Goal: Communication & Community: Share content

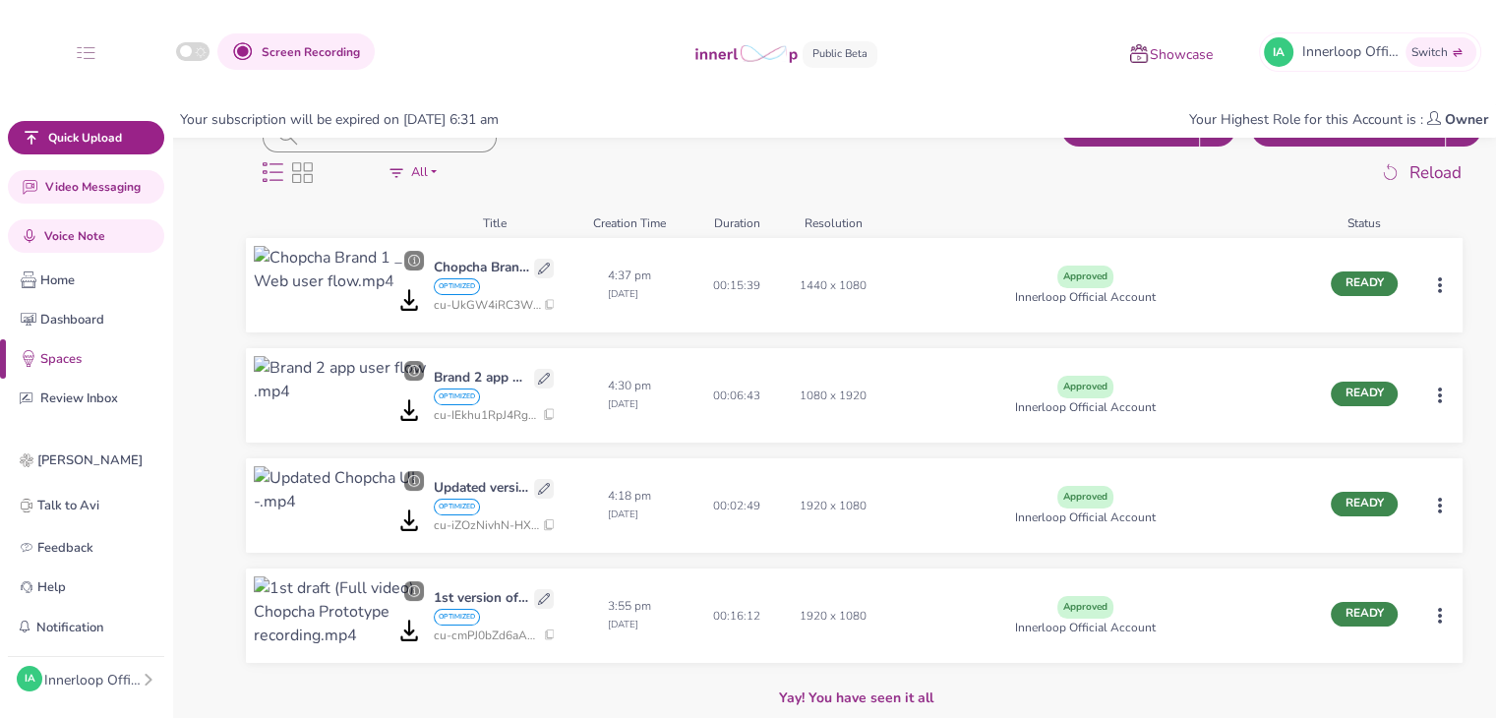
scroll to position [93, 0]
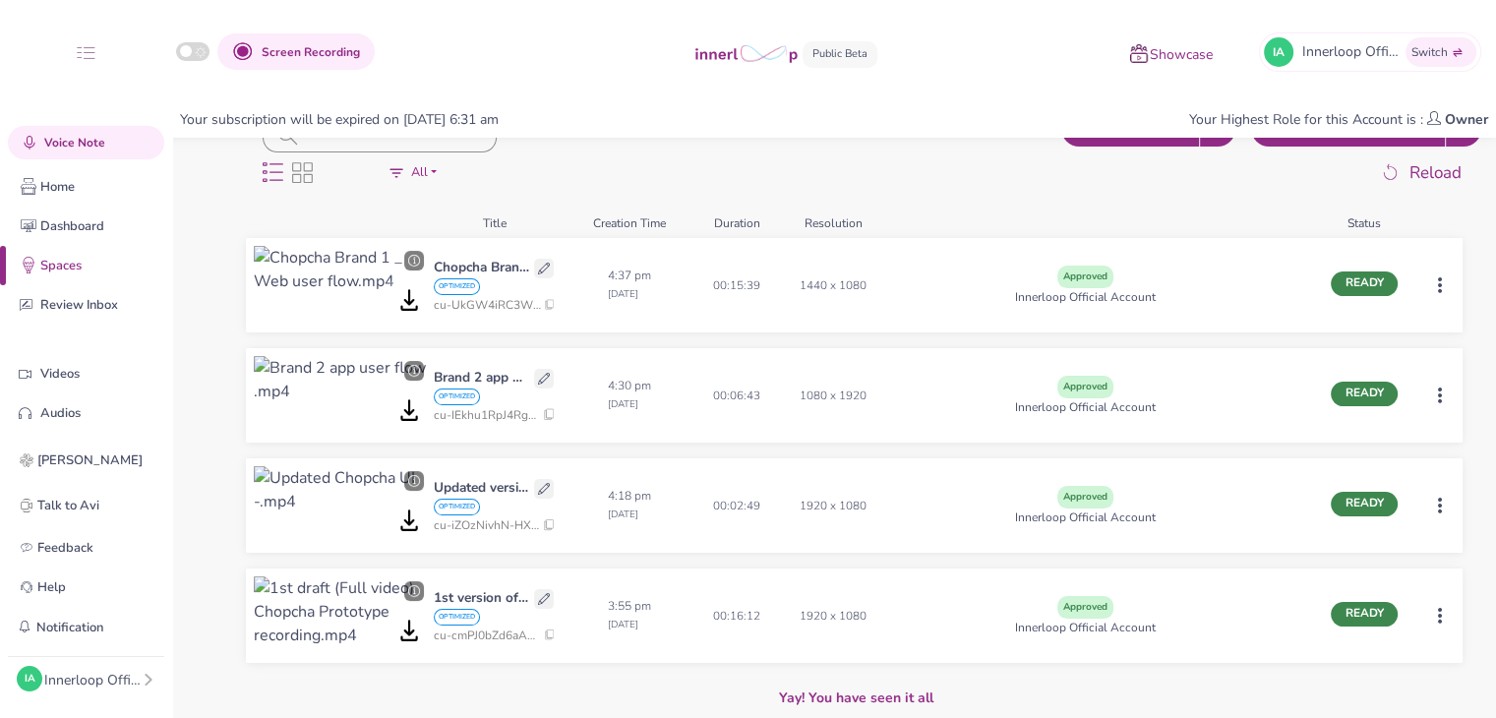
click at [1441, 505] on html "Screen Recording Showcase IA Innerloop Official Switch Quick Upload Video Messa…" at bounding box center [748, 147] width 1496 height 718
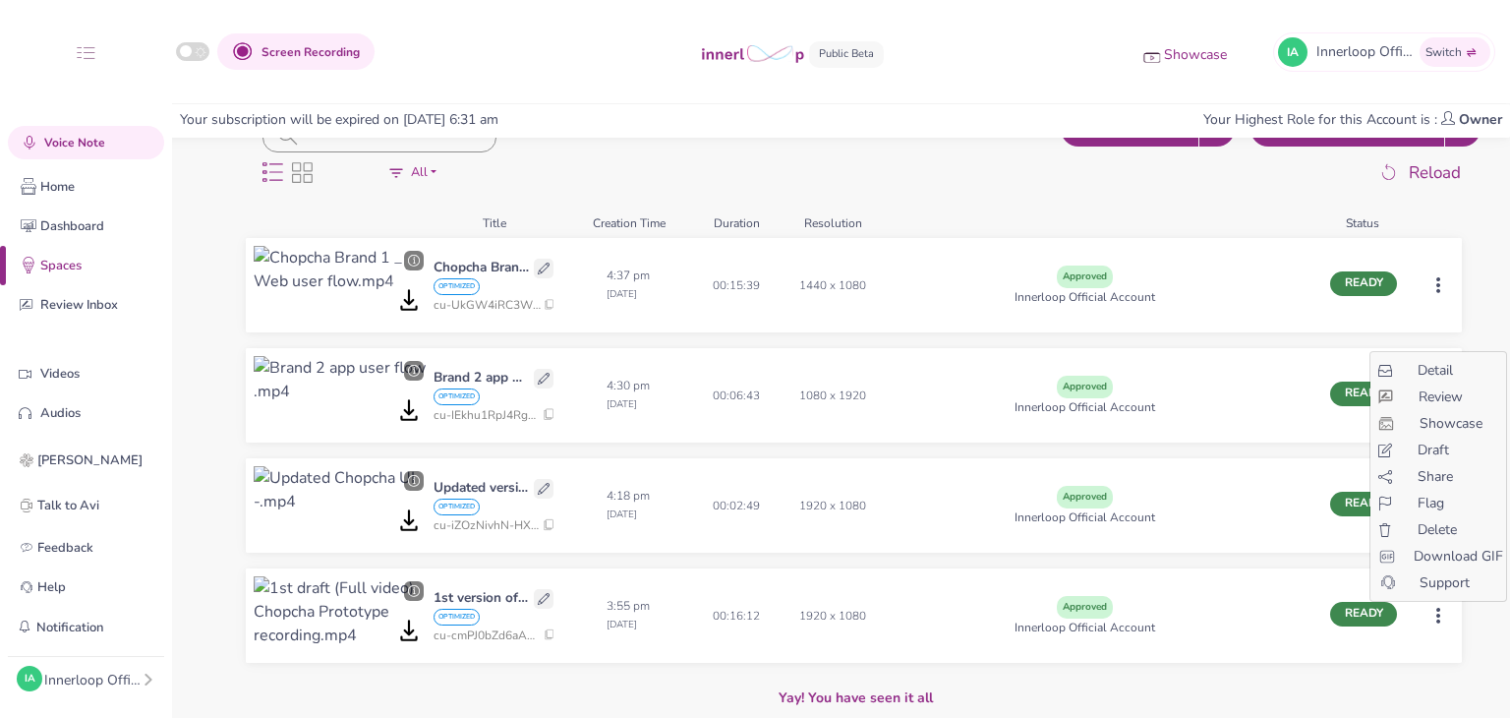
click at [1437, 473] on span "Share" at bounding box center [1435, 476] width 35 height 21
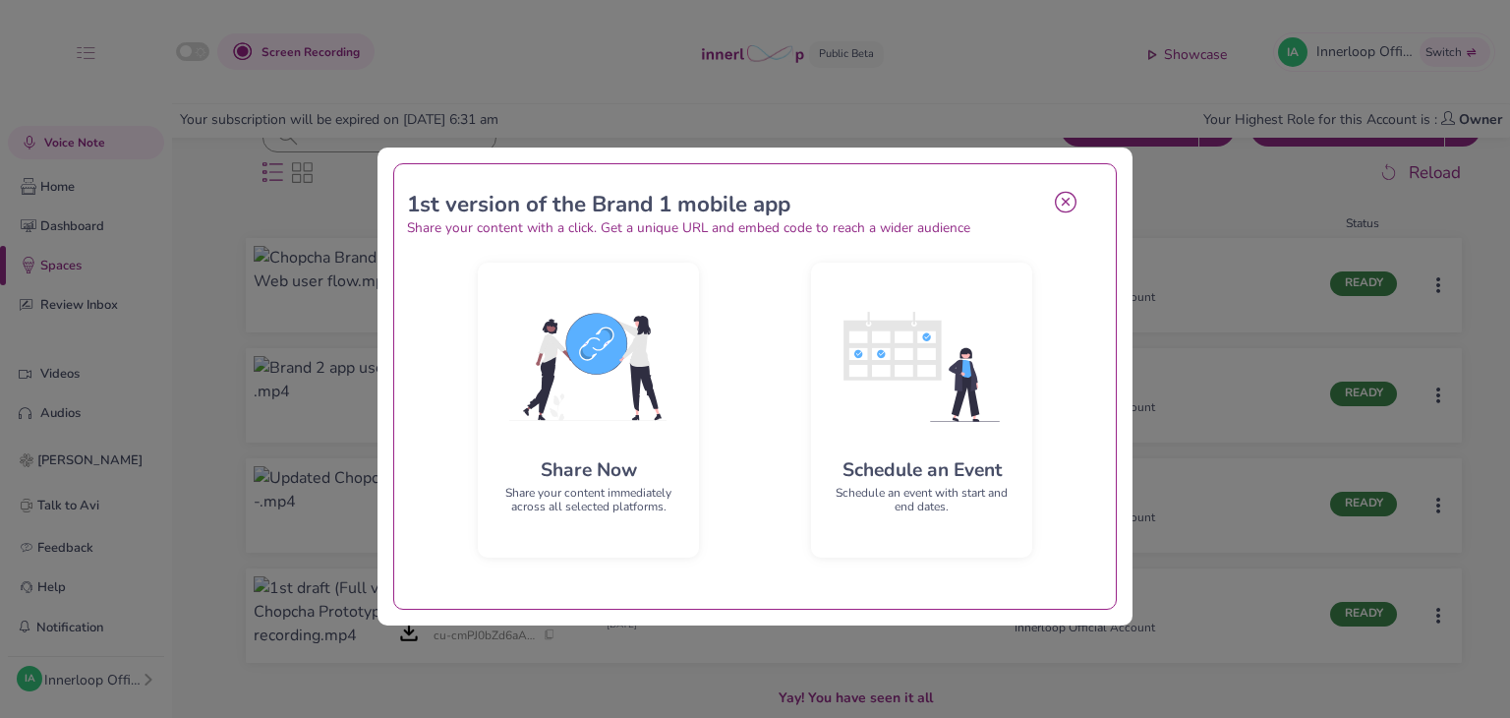
click at [381, 341] on div "1st version of the Brand 1 mobile app Share your content with a click. Get a un…" at bounding box center [755, 387] width 755 height 478
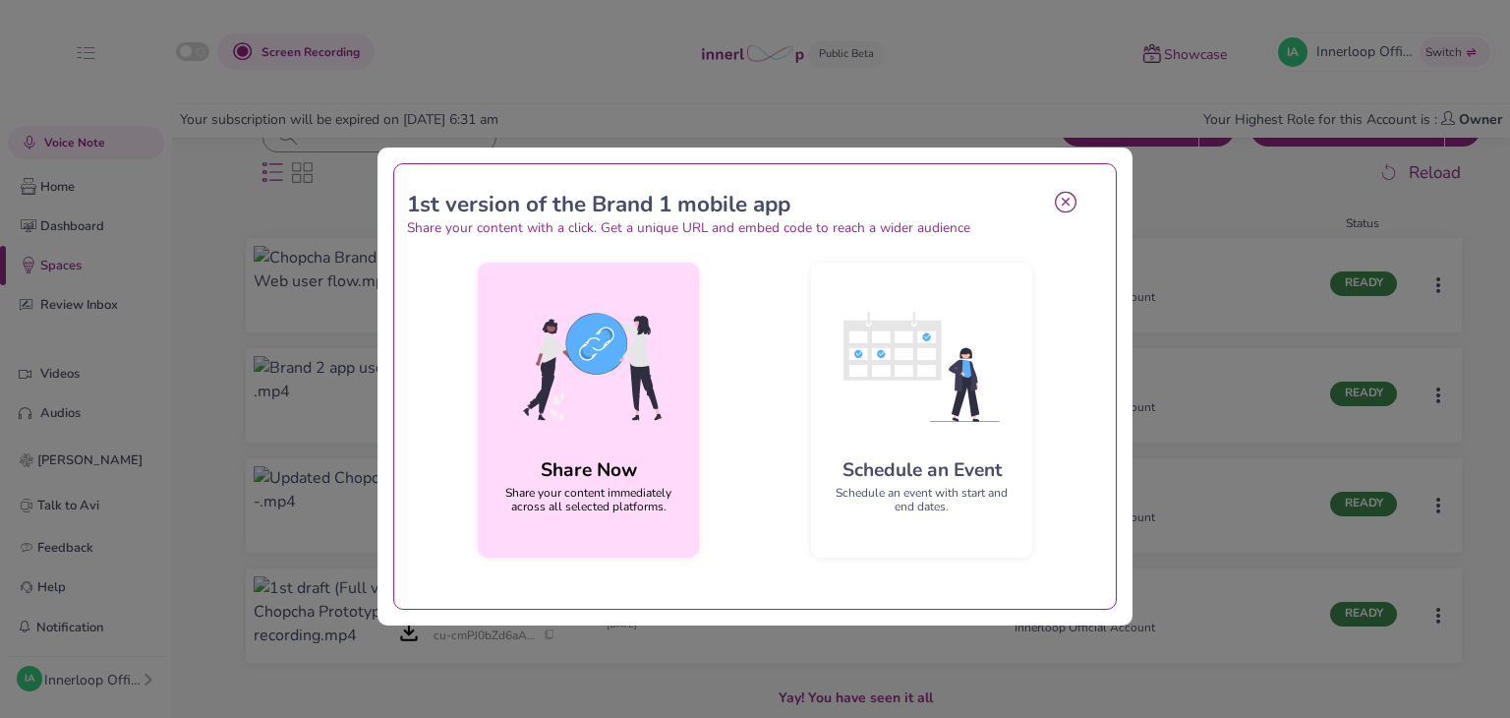
click at [522, 351] on img at bounding box center [589, 366] width 190 height 177
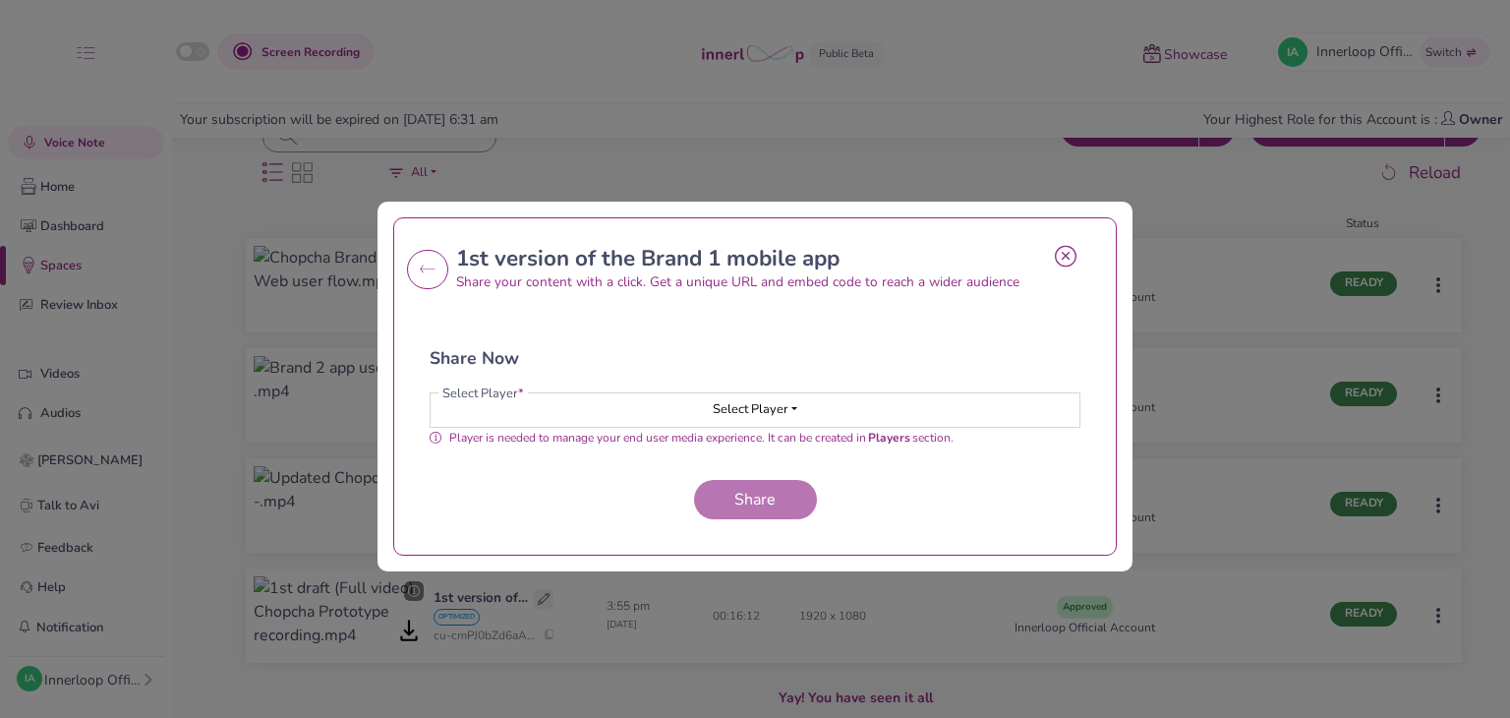
click at [704, 414] on button "Select Player" at bounding box center [755, 409] width 649 height 33
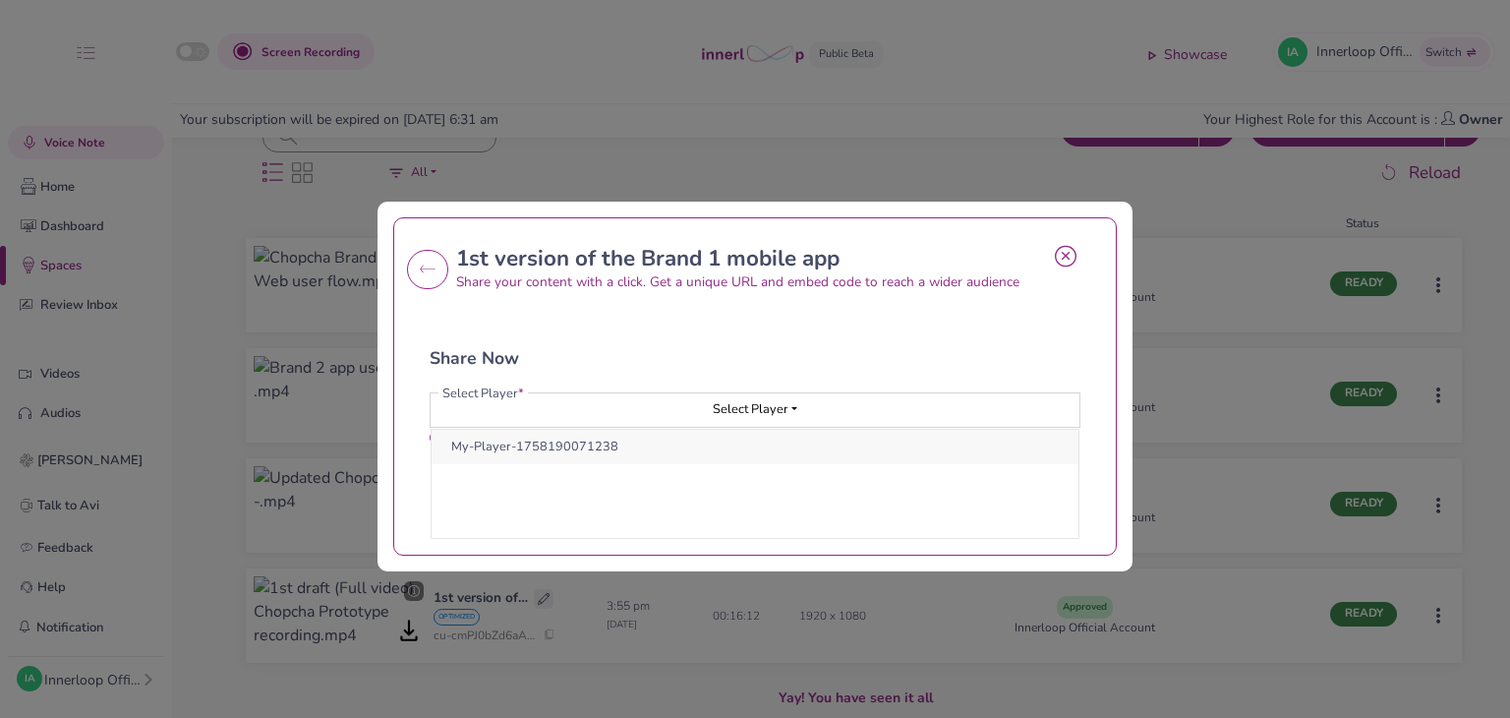
click at [695, 442] on button "My-Player-1758190071238" at bounding box center [755, 447] width 647 height 34
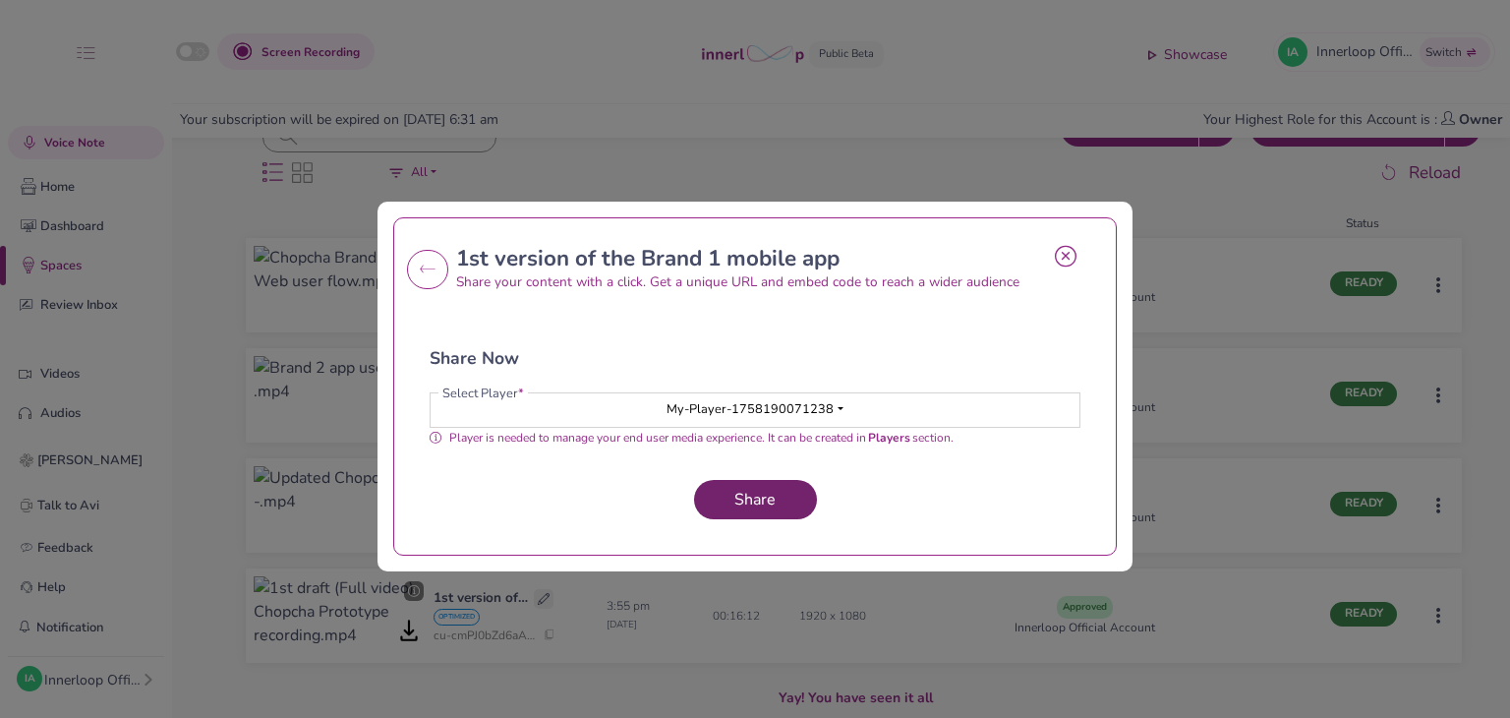
click at [764, 486] on button "Share" at bounding box center [755, 499] width 123 height 39
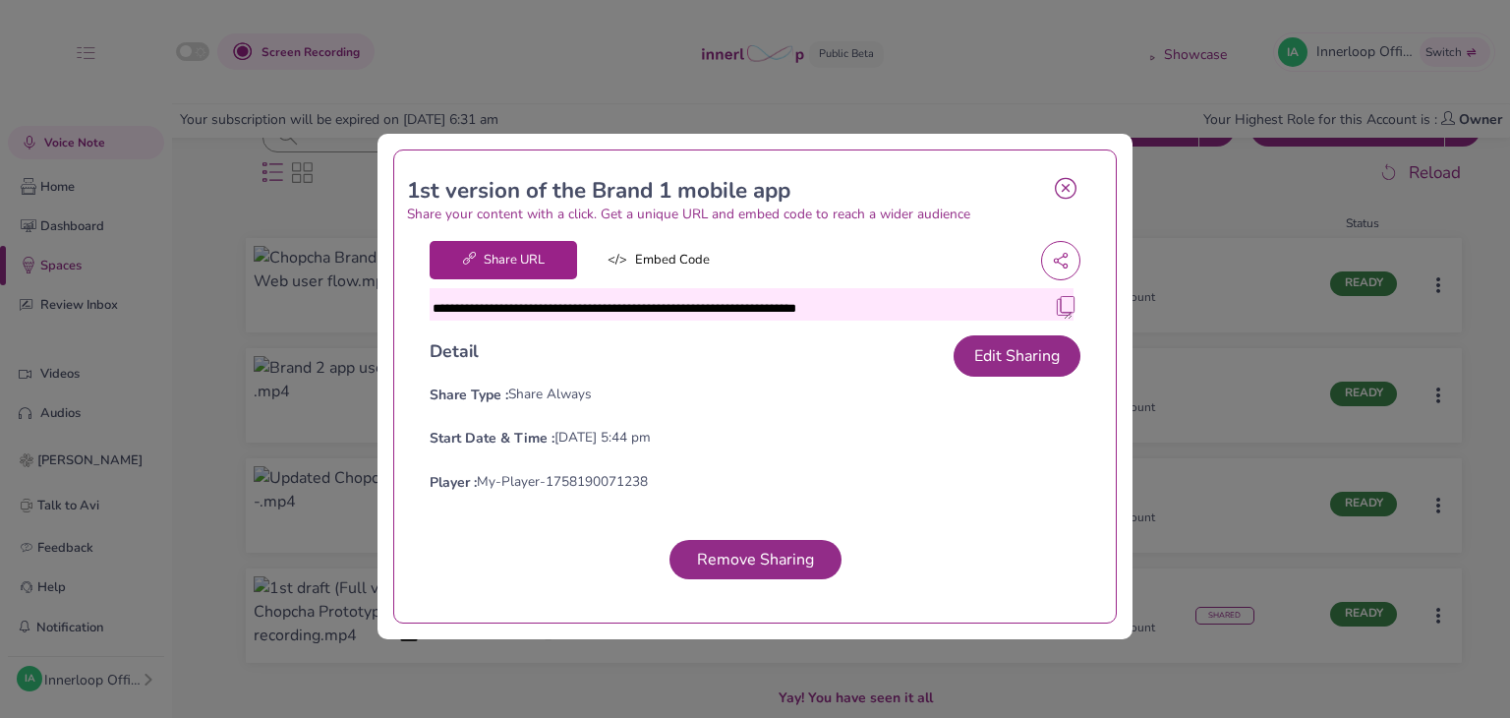
click at [1055, 316] on textarea "**********" at bounding box center [752, 304] width 644 height 32
click at [1056, 305] on img at bounding box center [1066, 306] width 20 height 20
click at [1057, 195] on icon at bounding box center [1066, 188] width 22 height 23
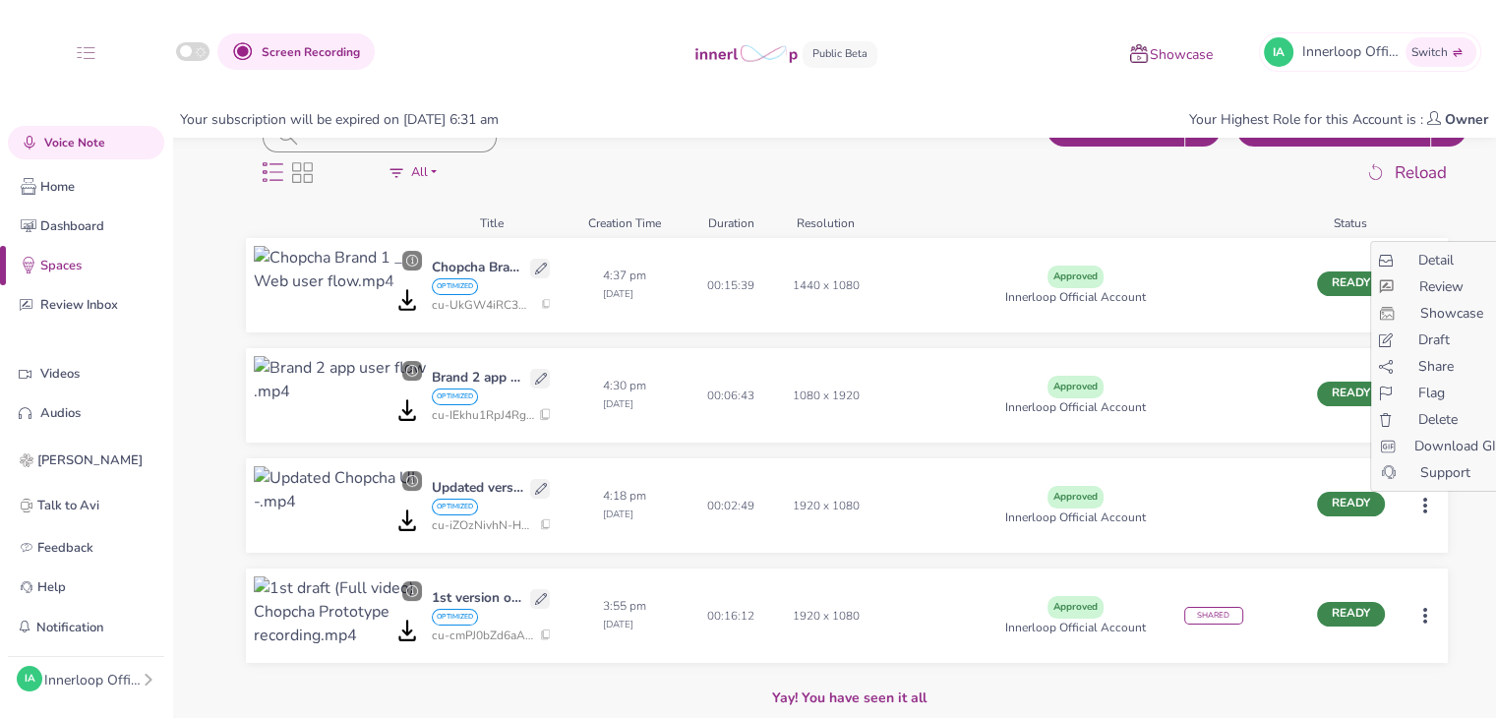
click at [1439, 499] on html "Screen Recording Showcase IA Innerloop Official Switch Quick Upload Video Messa…" at bounding box center [748, 147] width 1496 height 718
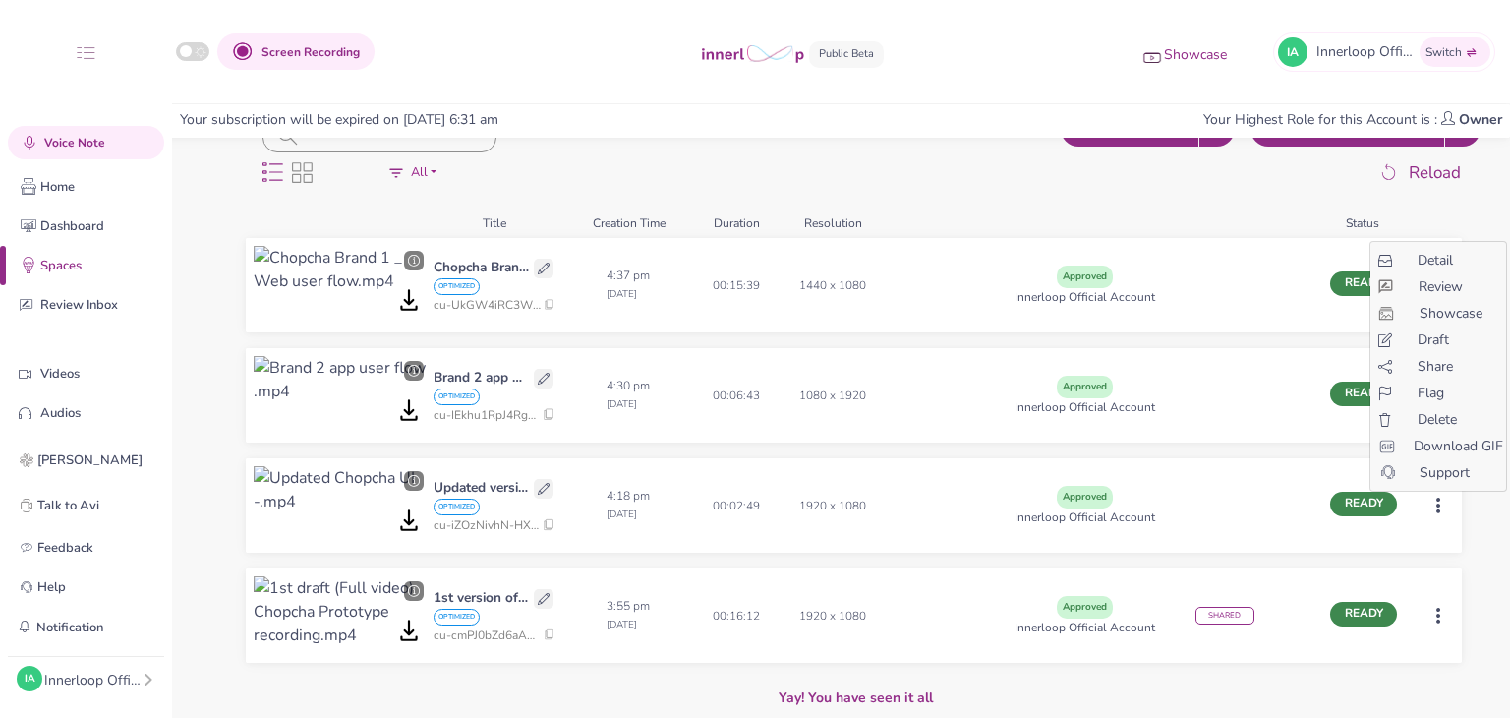
click at [1434, 363] on span "Share" at bounding box center [1435, 366] width 35 height 21
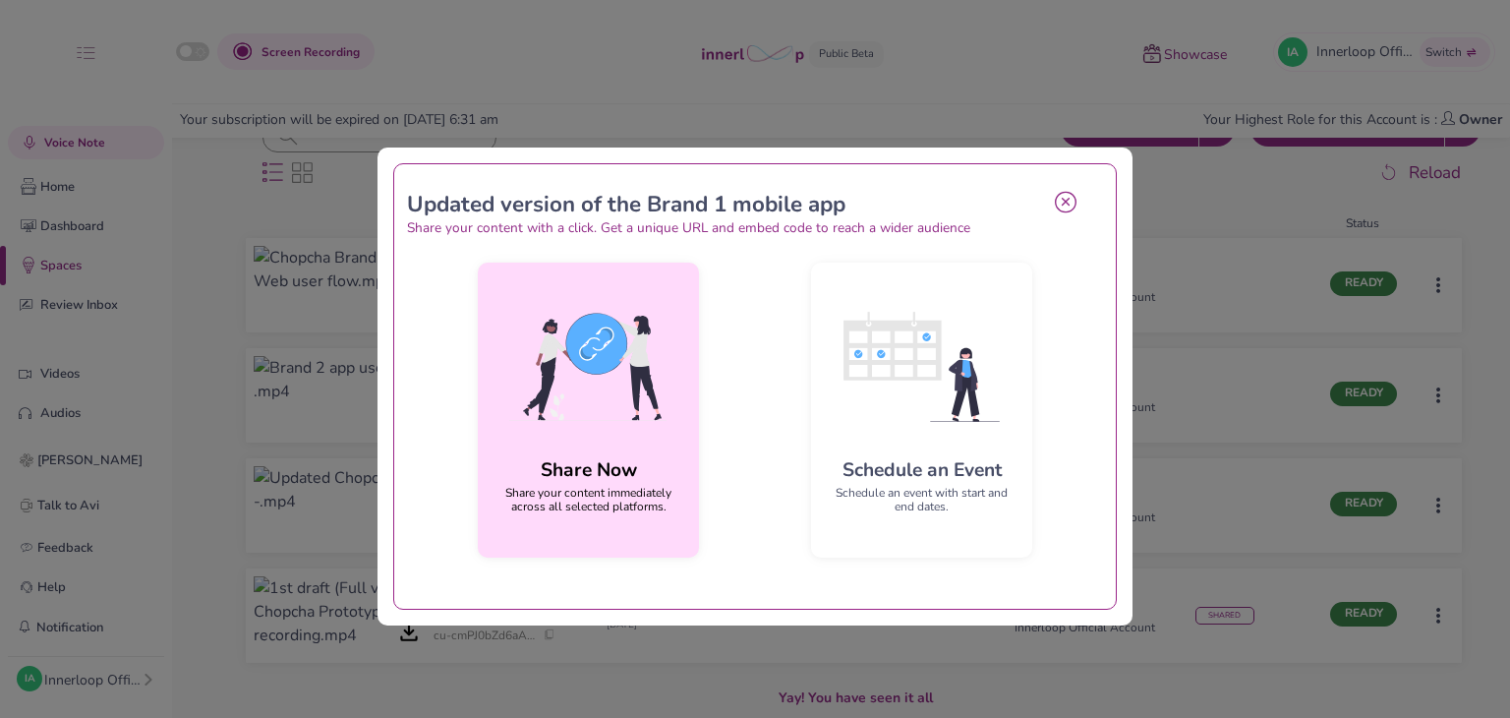
click at [564, 439] on img at bounding box center [589, 366] width 190 height 177
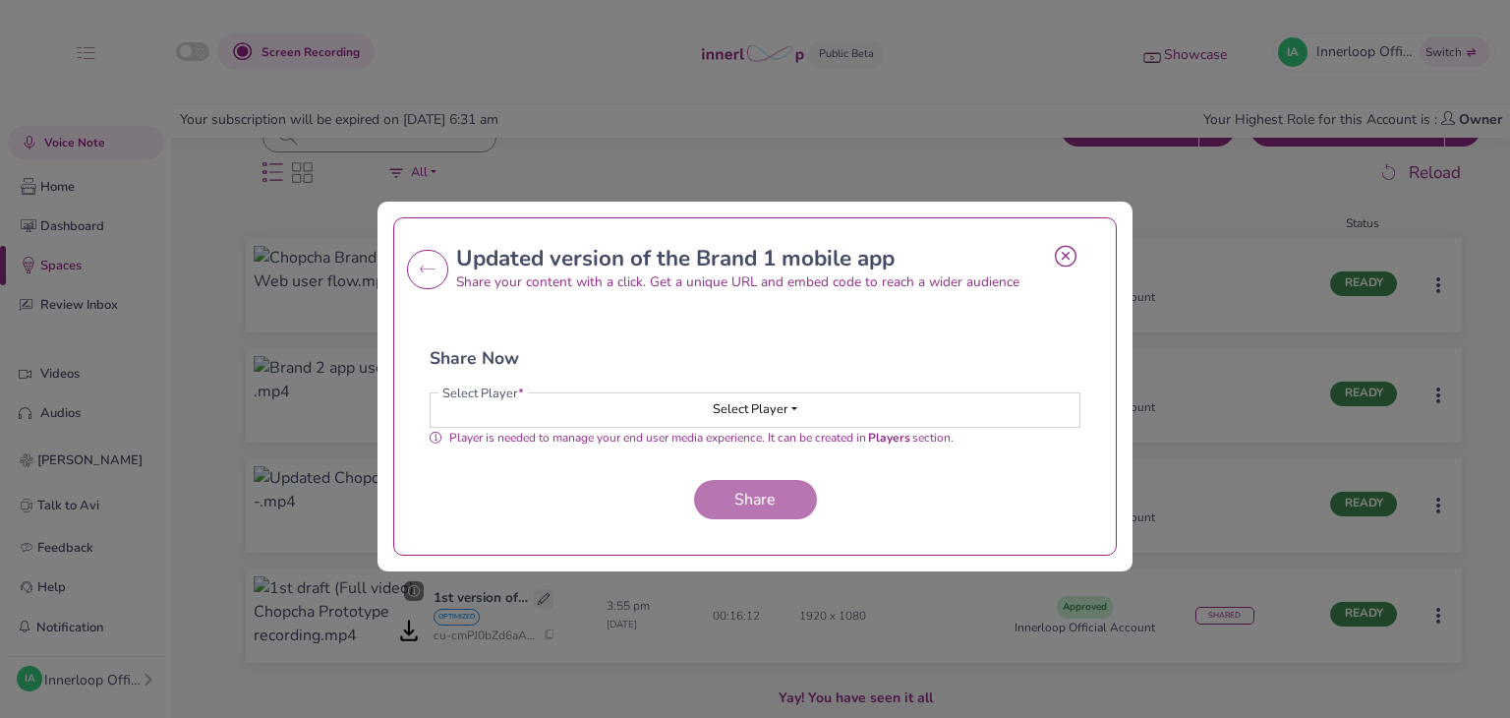
click at [637, 406] on button "Select Player" at bounding box center [755, 409] width 649 height 33
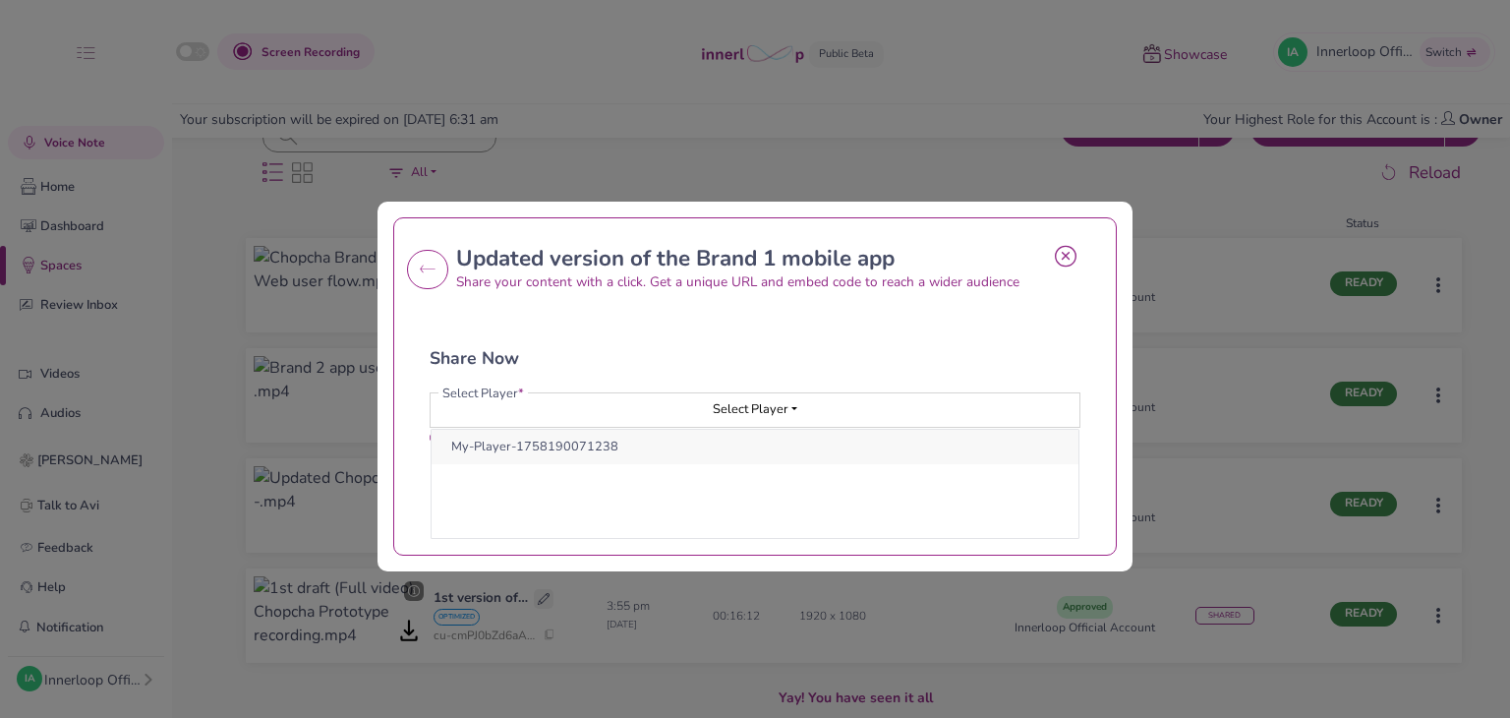
click at [688, 445] on button "My-Player-1758190071238" at bounding box center [755, 447] width 647 height 34
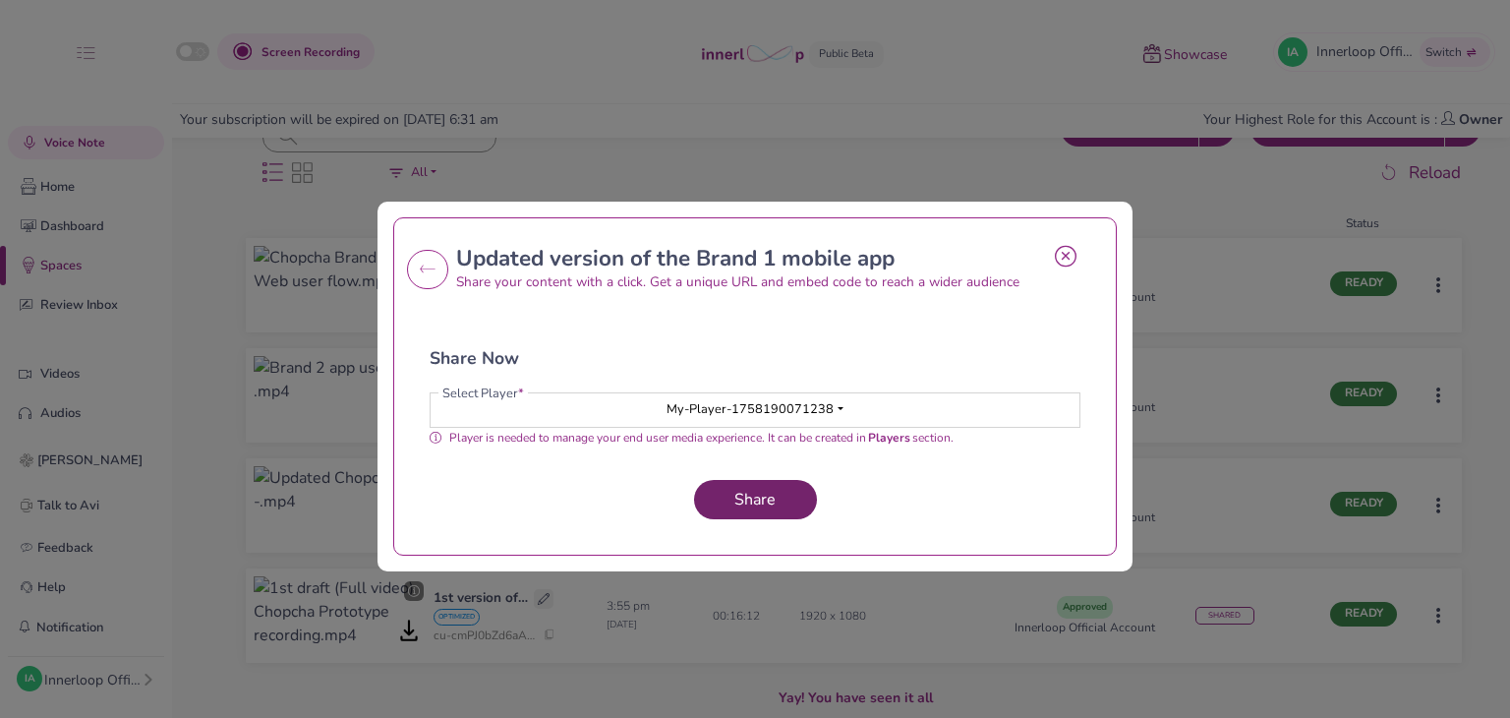
click at [739, 493] on span "Share" at bounding box center [755, 500] width 57 height 22
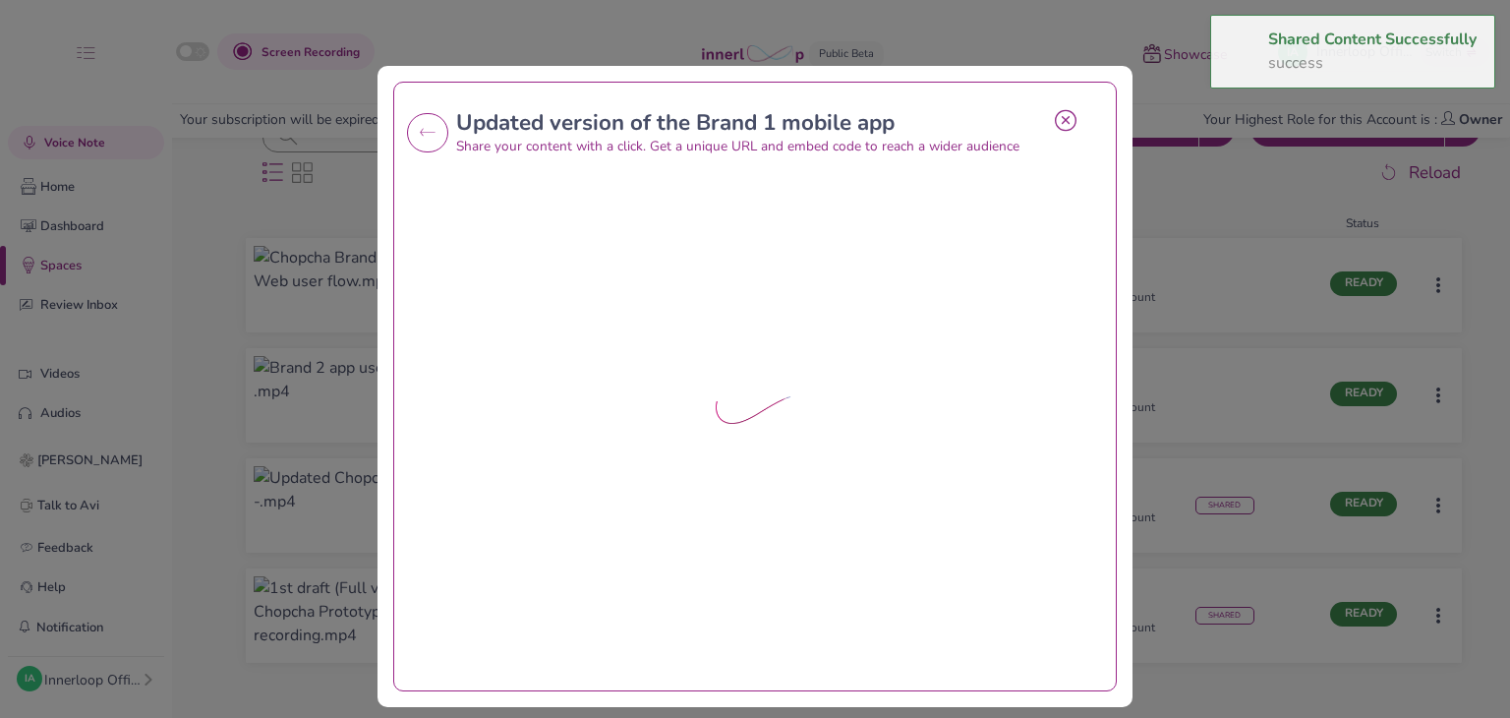
click at [1055, 125] on icon at bounding box center [1066, 120] width 22 height 23
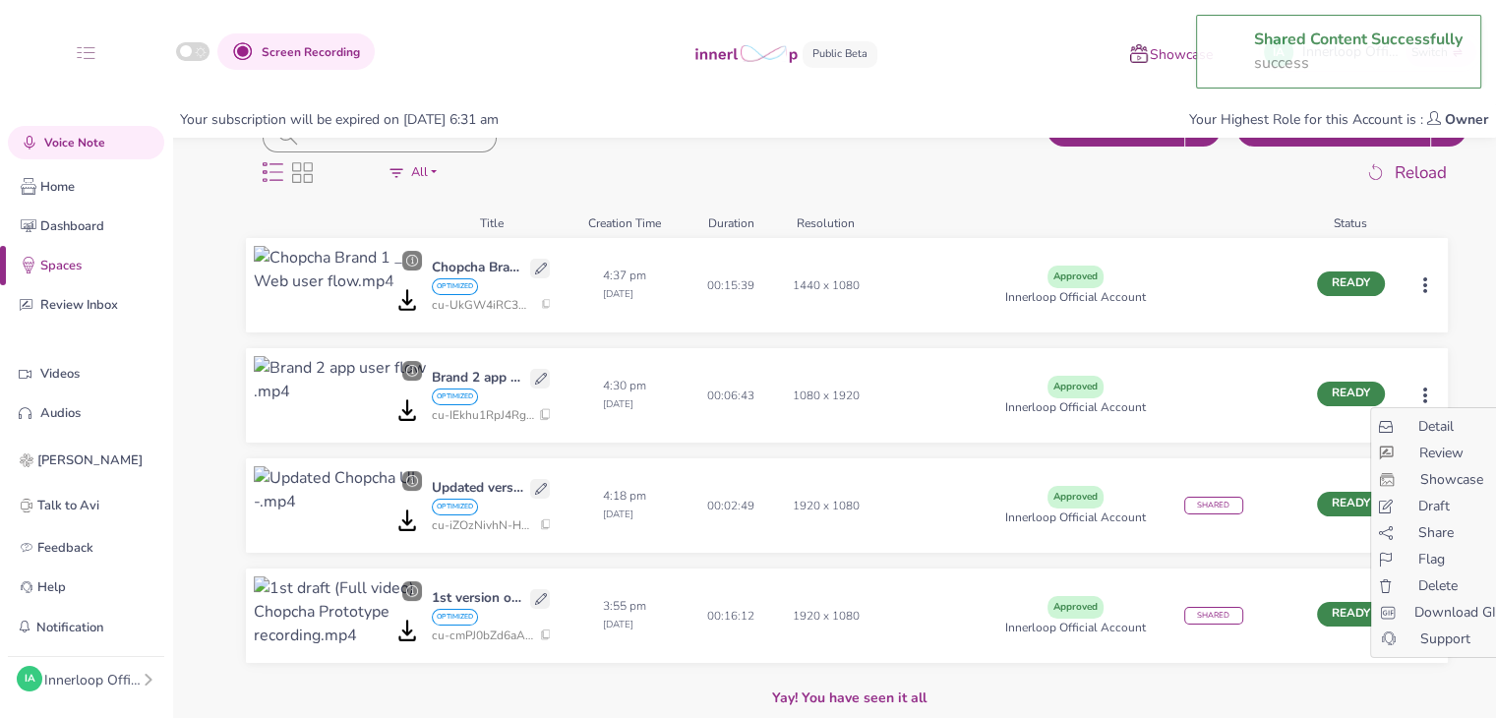
click at [1443, 393] on html "Shared Content Successfully success Screen Recording Showcase IA Innerloop Offi…" at bounding box center [748, 147] width 1496 height 718
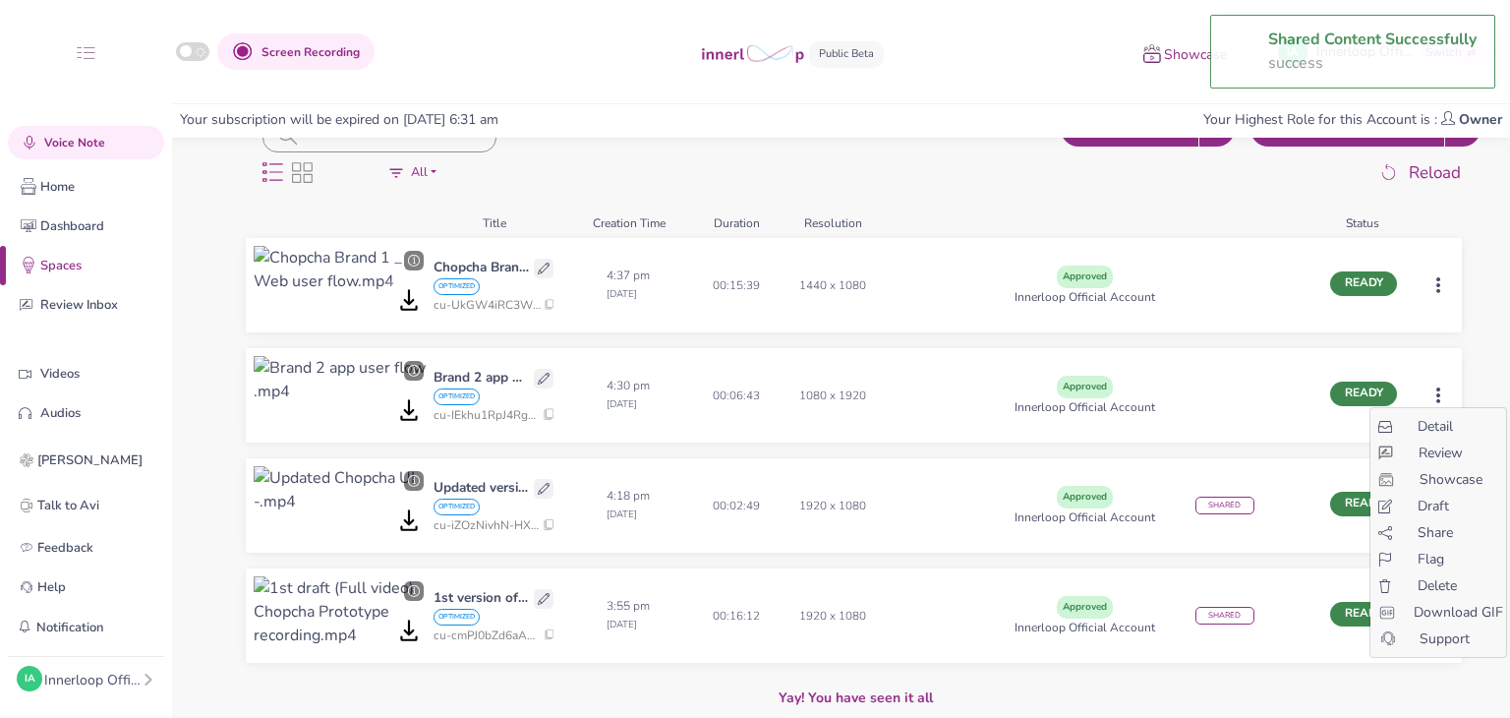
click at [1415, 539] on div "Share" at bounding box center [1439, 532] width 136 height 21
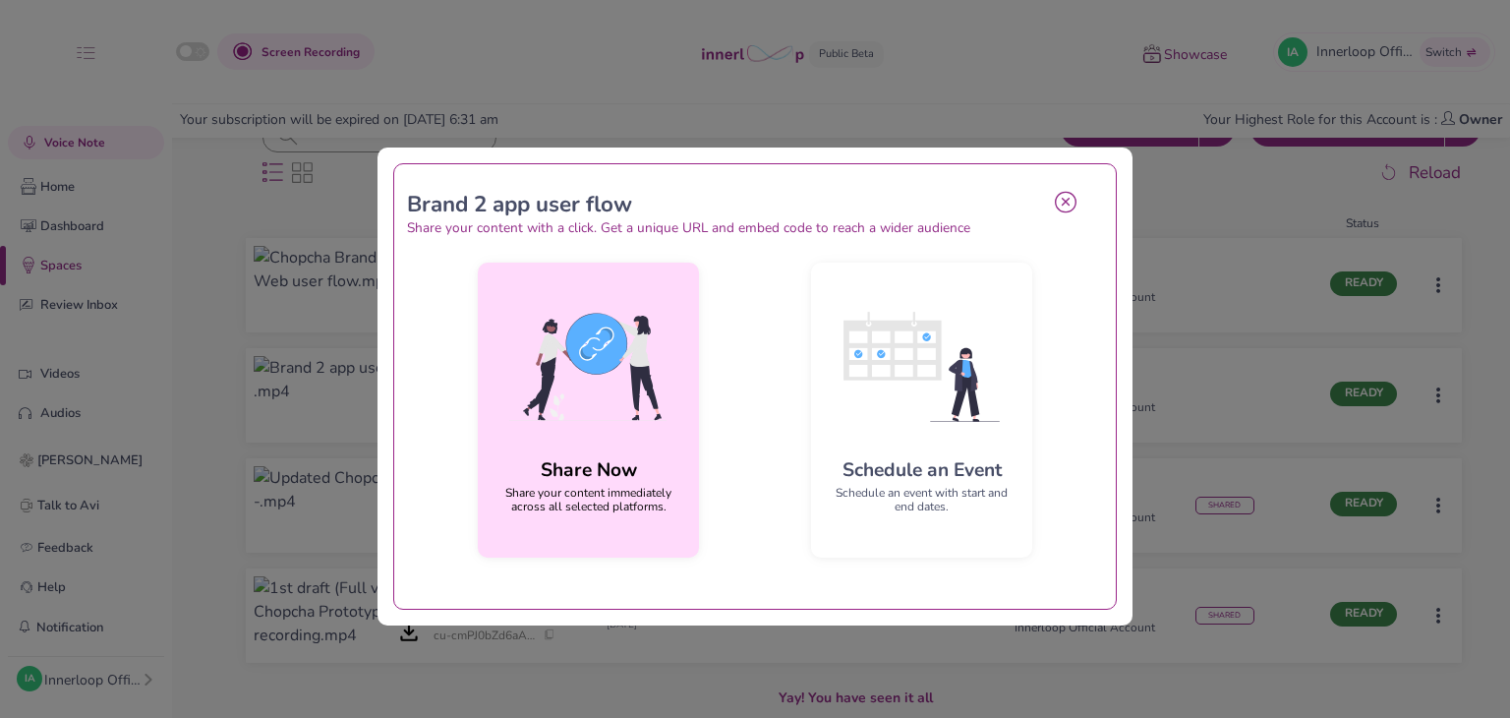
click at [550, 438] on img at bounding box center [589, 366] width 190 height 177
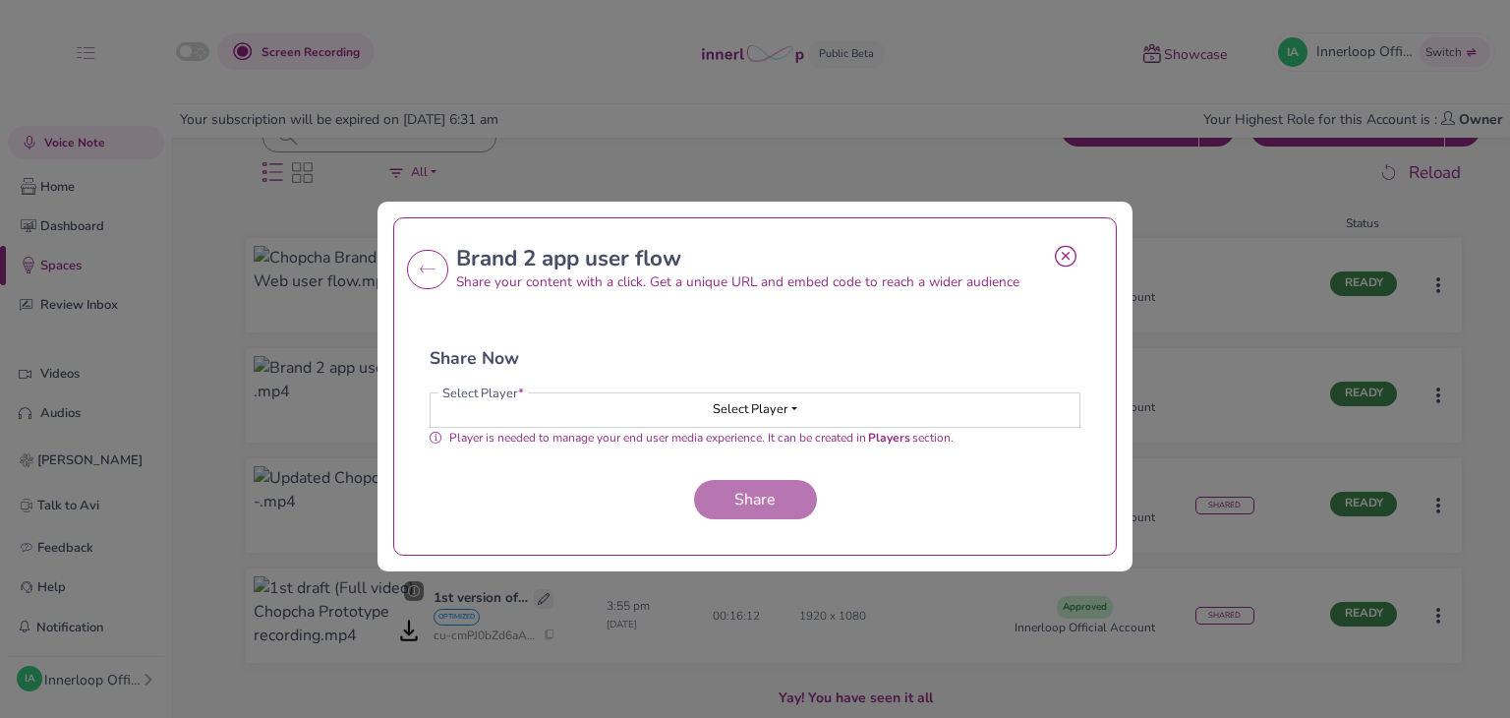
click at [635, 410] on button "Select Player" at bounding box center [755, 409] width 649 height 33
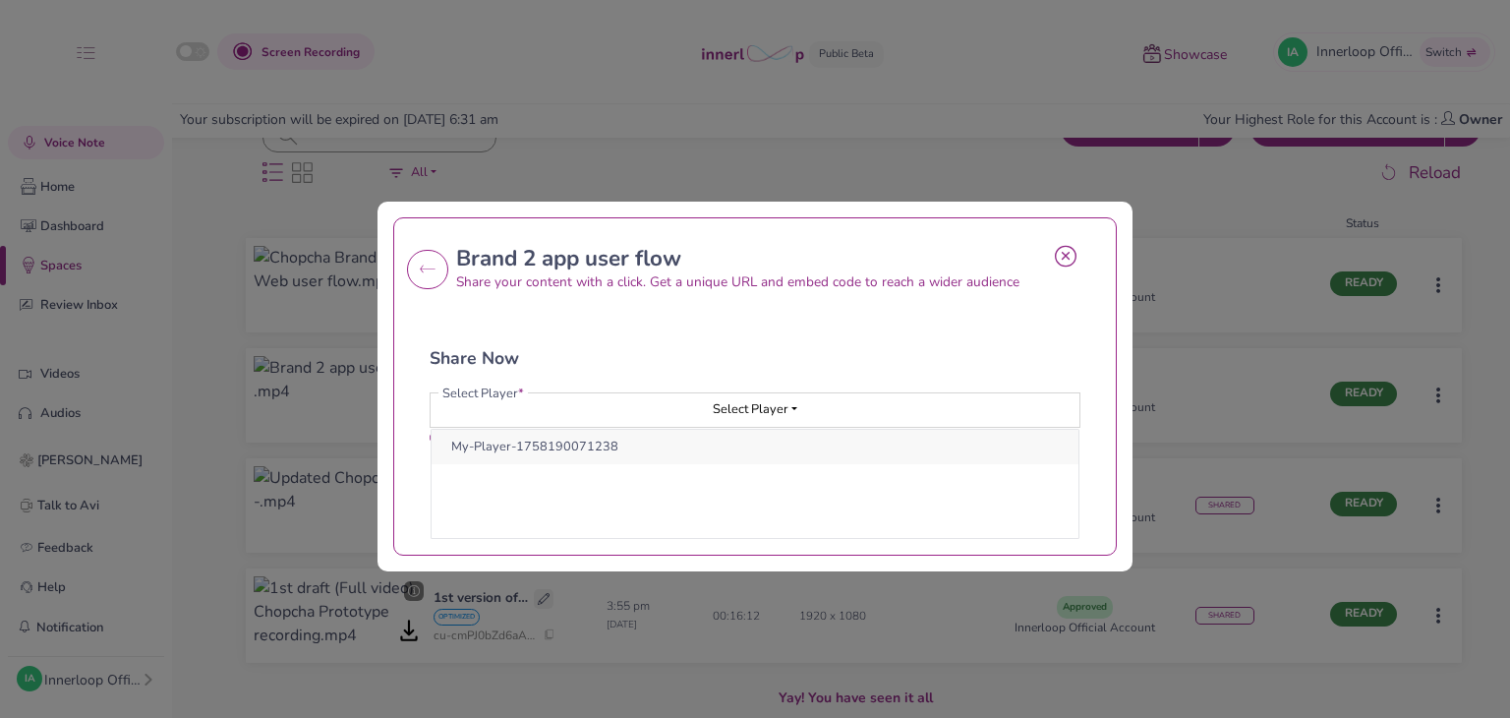
click at [688, 443] on button "My-Player-1758190071238" at bounding box center [755, 447] width 647 height 34
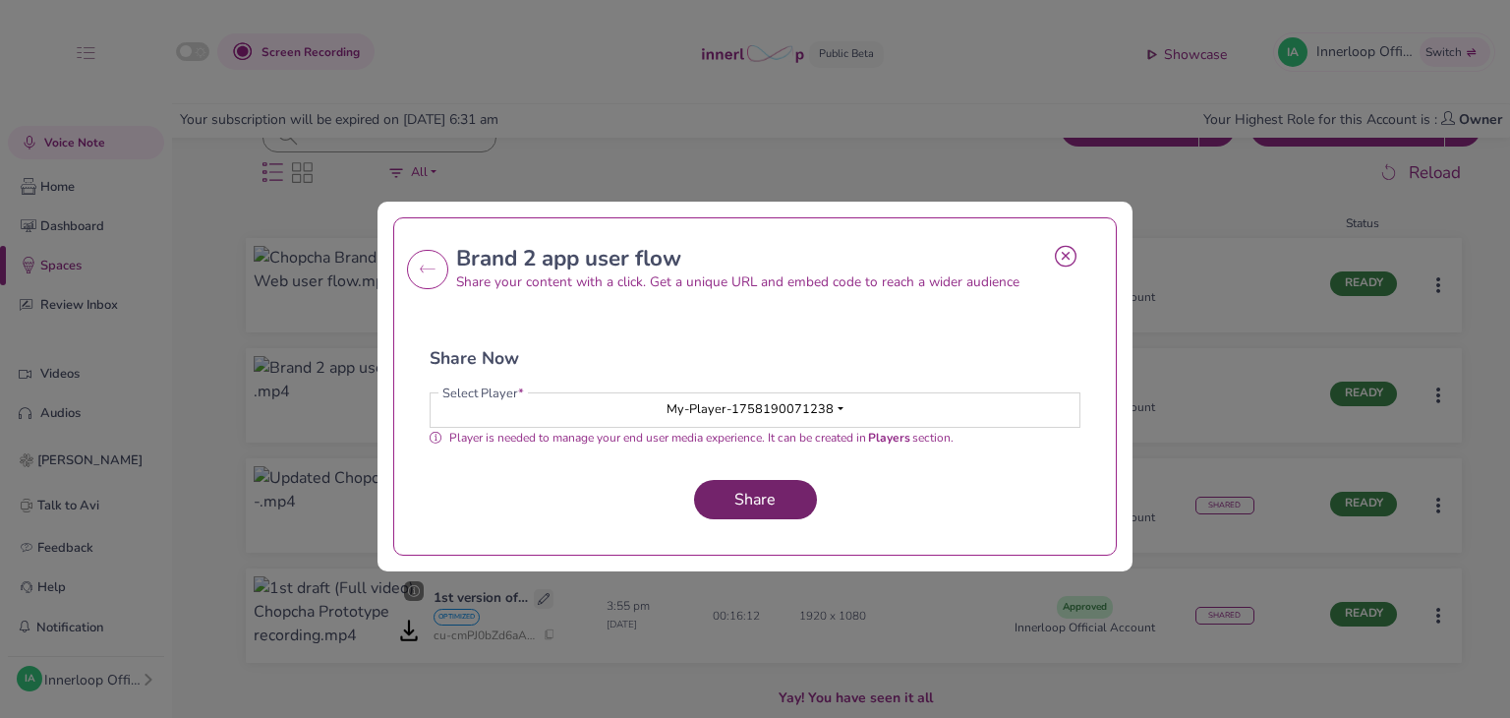
click at [795, 482] on button "Share" at bounding box center [755, 499] width 123 height 39
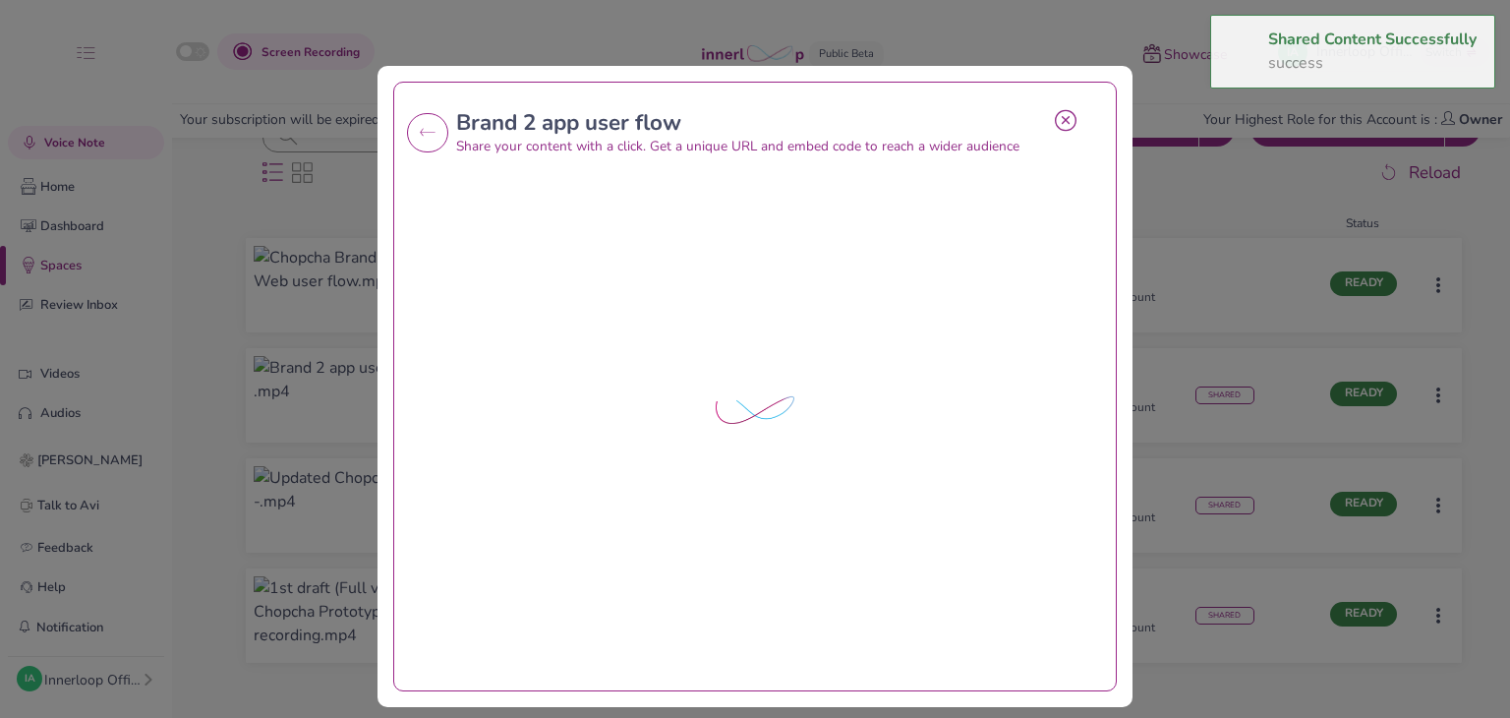
click at [1055, 126] on icon at bounding box center [1066, 120] width 22 height 23
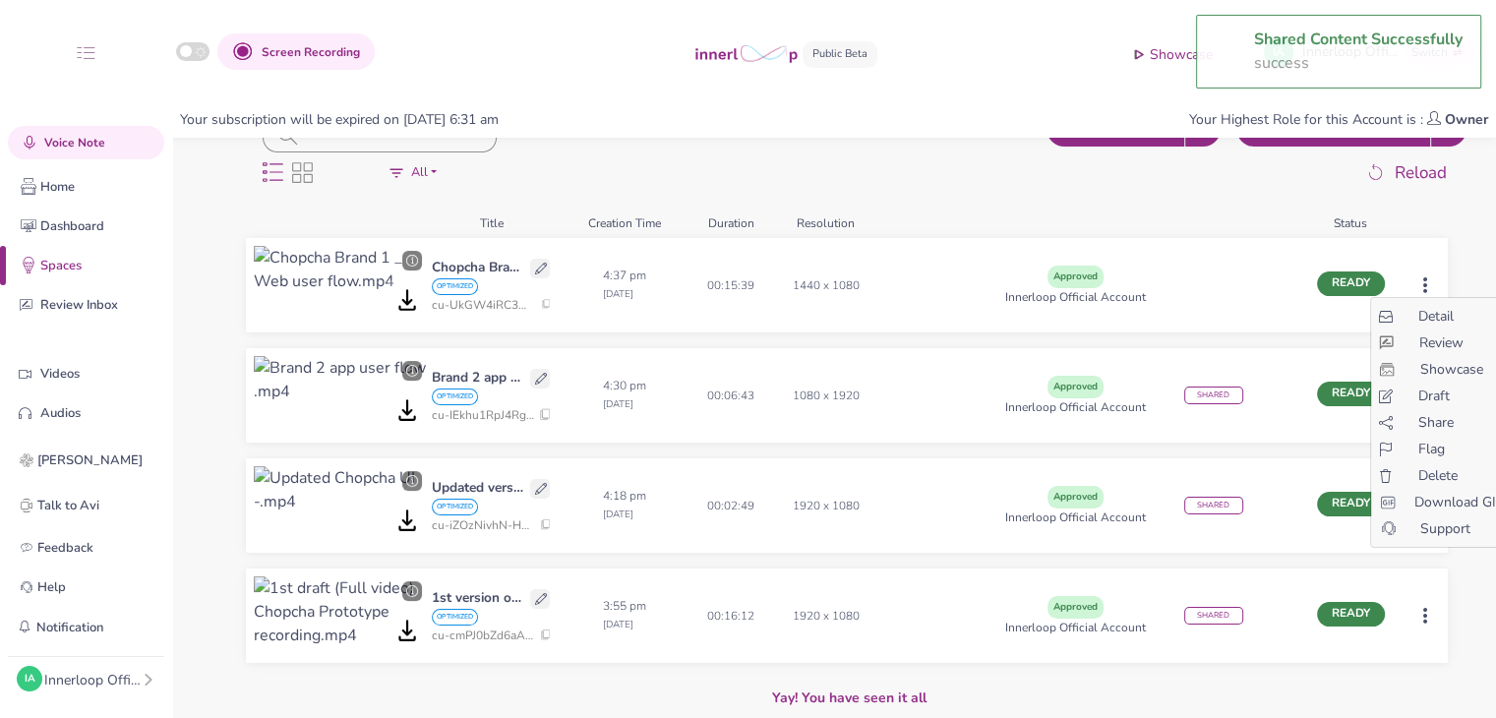
click at [1445, 283] on html "Shared Content Successfully success Screen Recording Showcase IA Innerloop Offi…" at bounding box center [748, 147] width 1496 height 718
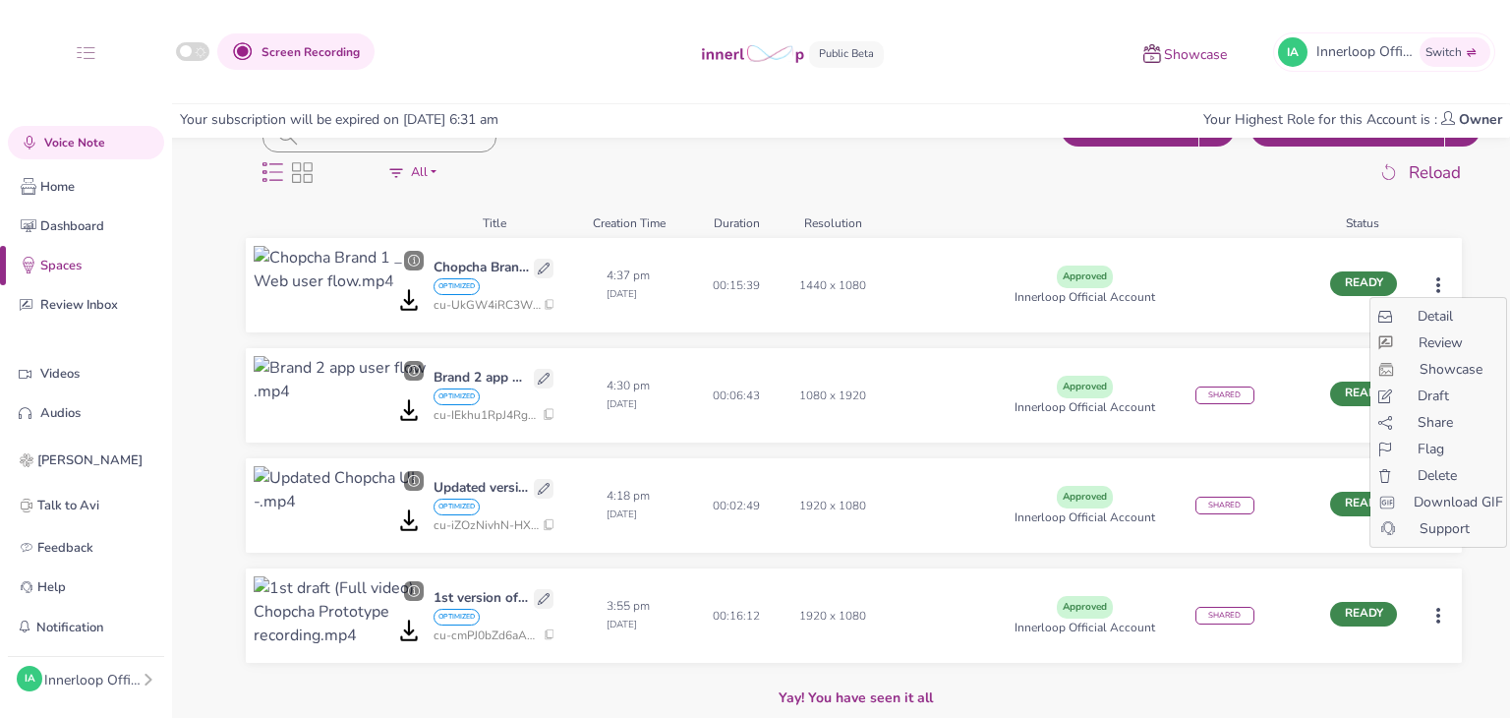
click at [1432, 423] on span "Share" at bounding box center [1435, 422] width 35 height 21
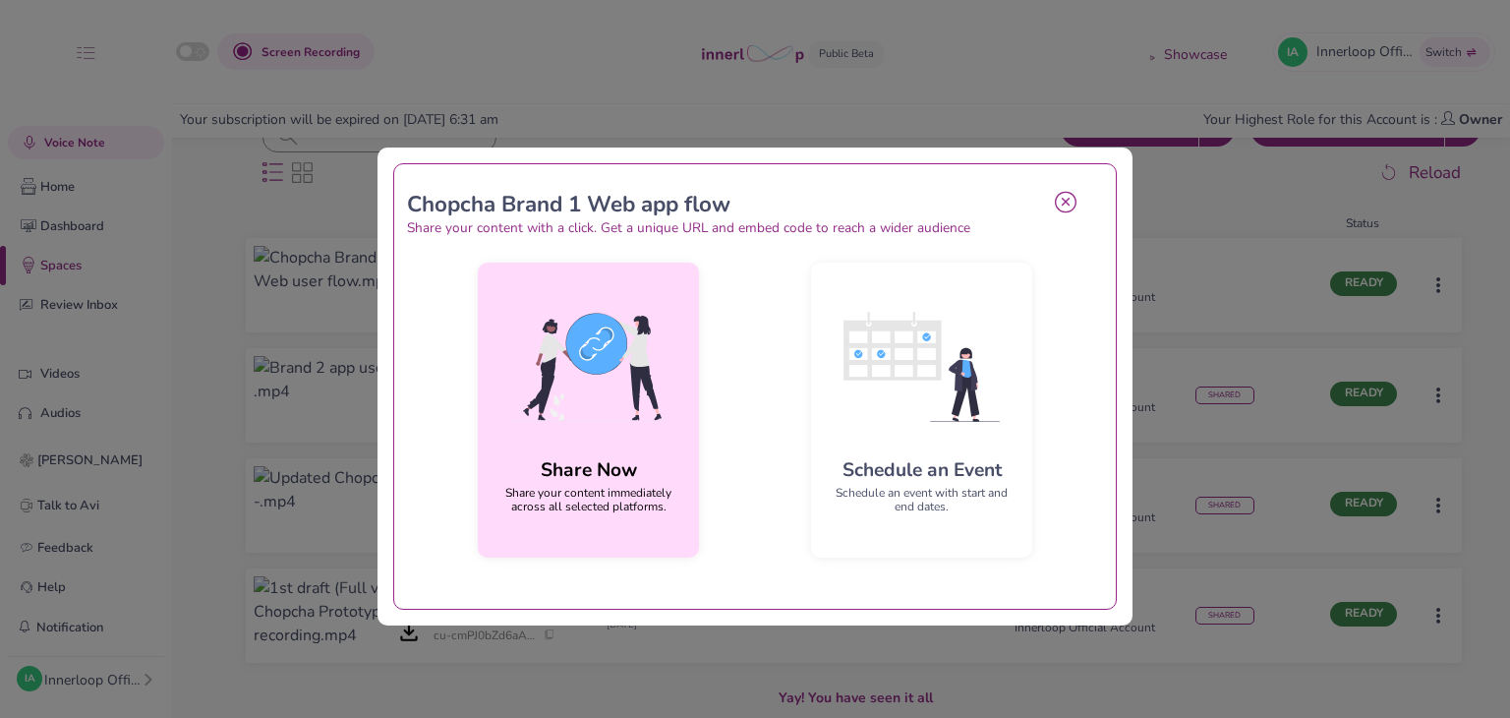
click at [661, 418] on img at bounding box center [589, 366] width 190 height 177
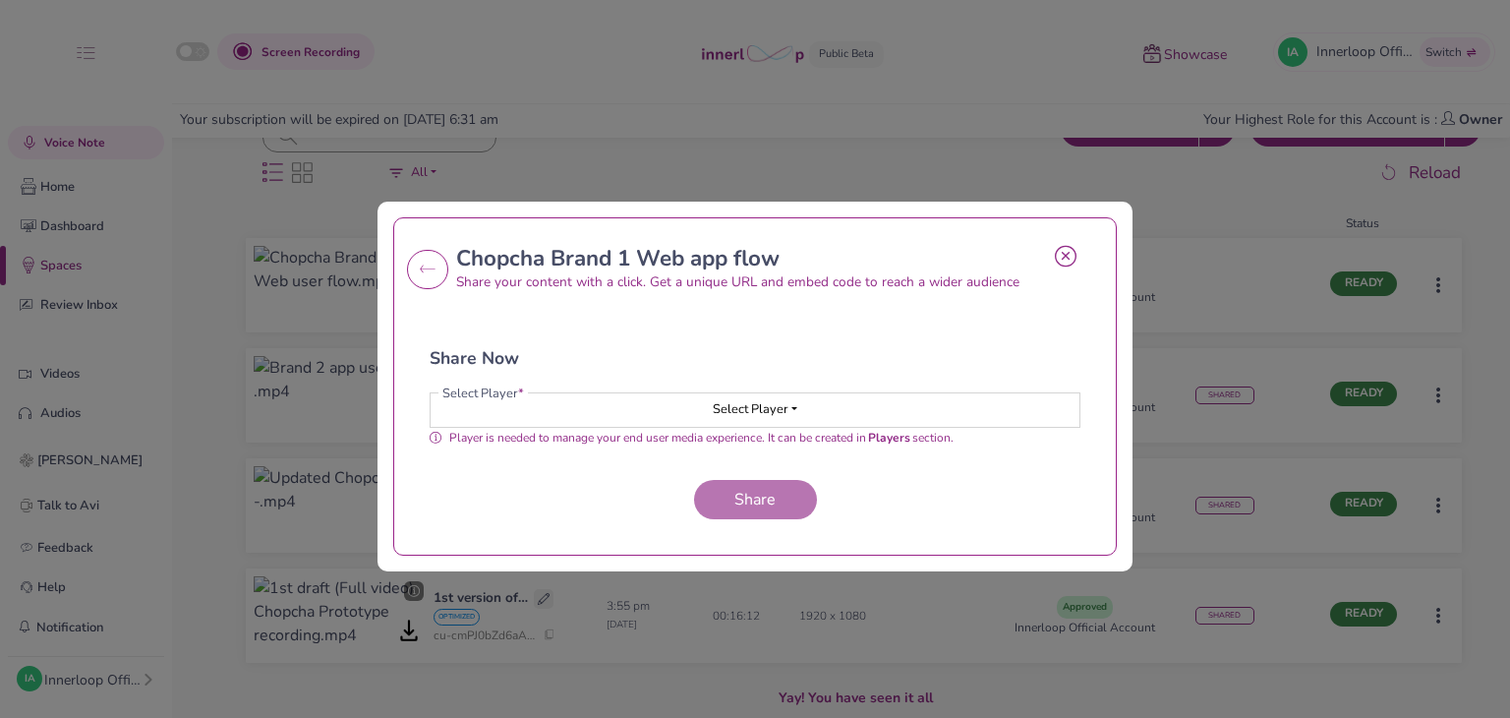
click at [684, 418] on button "Select Player" at bounding box center [755, 409] width 649 height 33
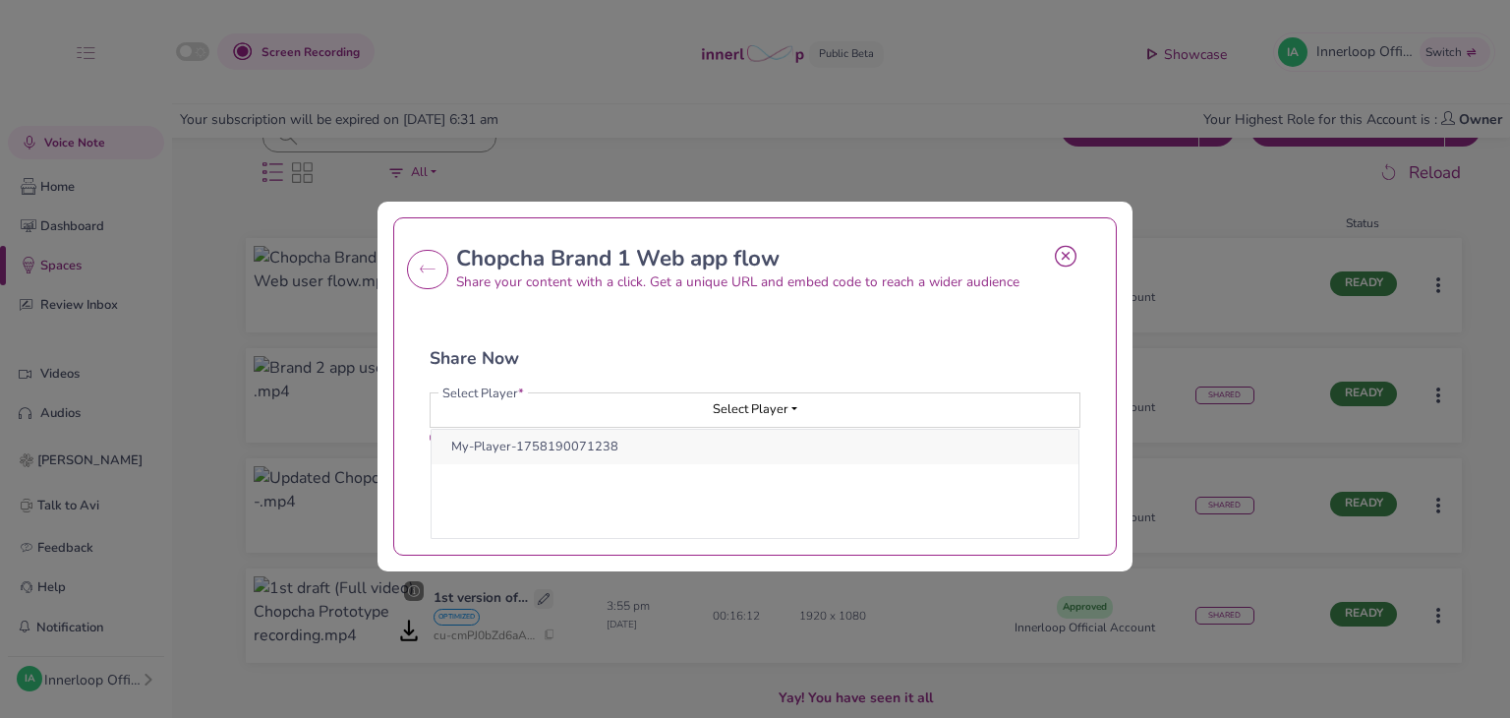
click at [711, 435] on button "My-Player-1758190071238" at bounding box center [755, 447] width 647 height 34
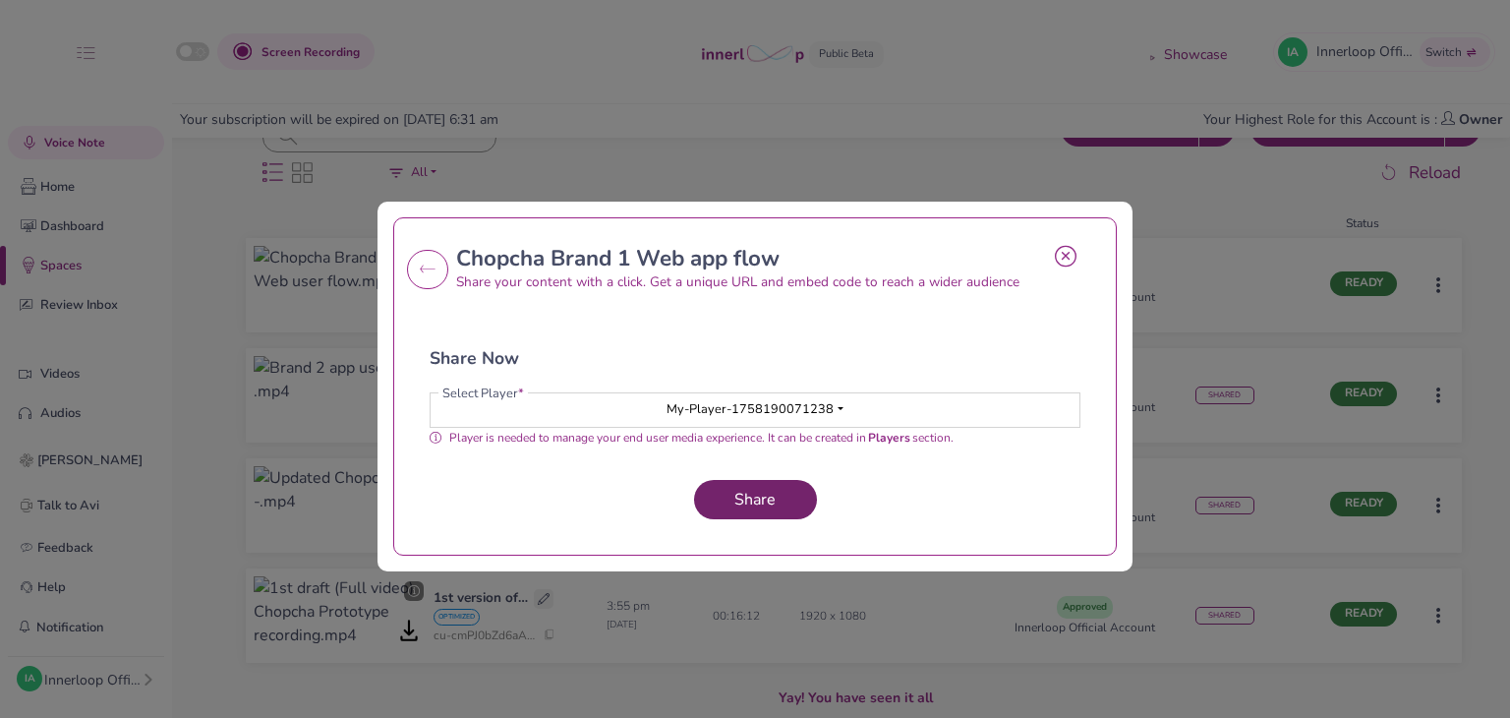
click at [718, 497] on button "Share" at bounding box center [755, 499] width 123 height 39
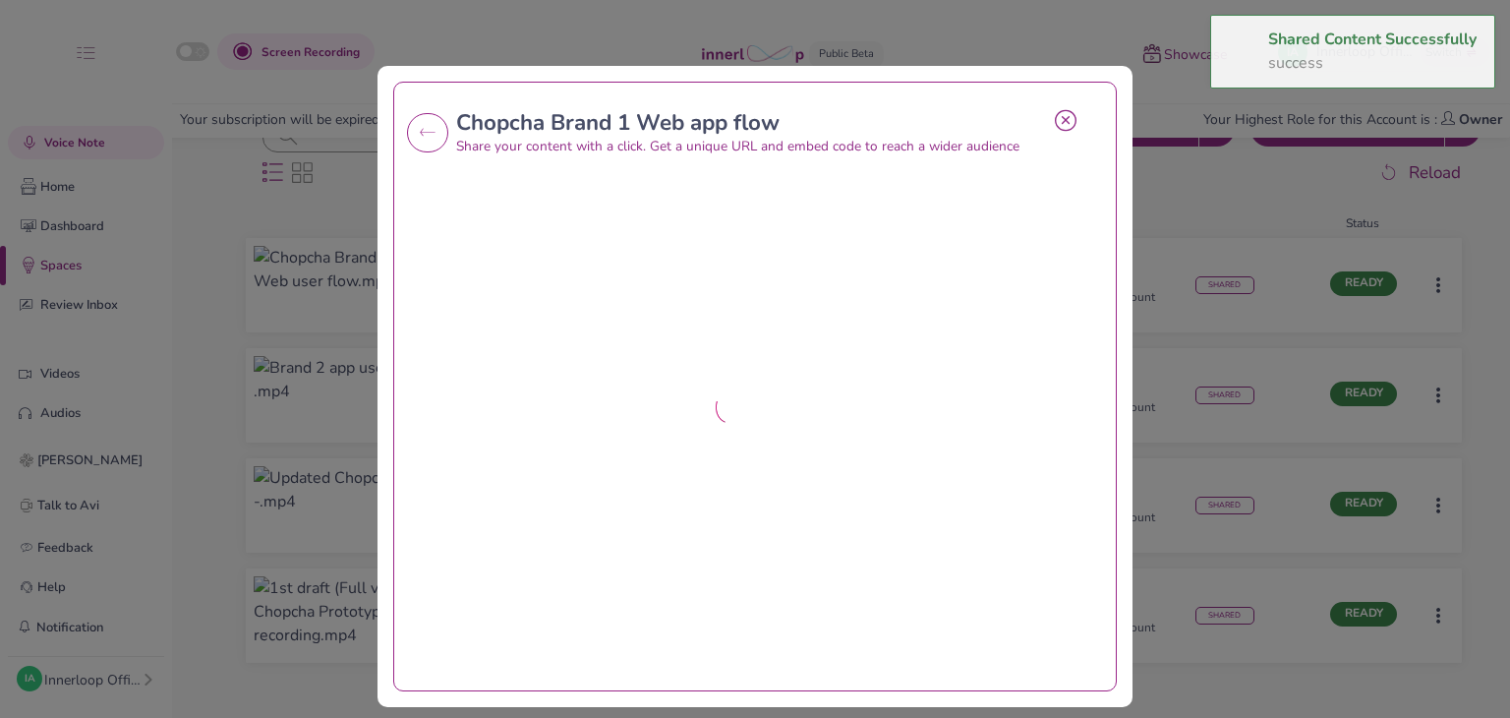
click at [1046, 115] on div "Chopcha Brand 1 Web app flow Share your content with a click. Get a unique URL …" at bounding box center [755, 359] width 1510 height 718
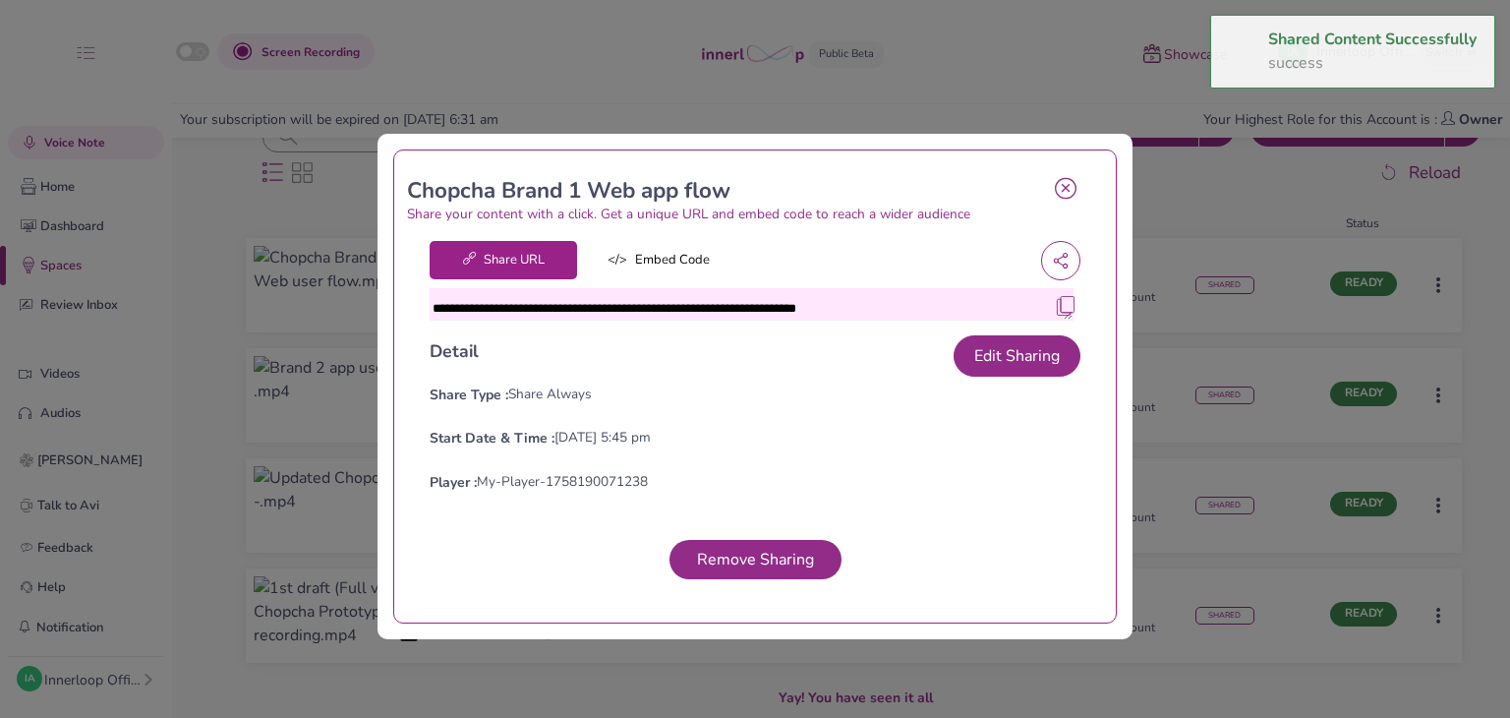
click at [1055, 190] on icon at bounding box center [1066, 188] width 22 height 23
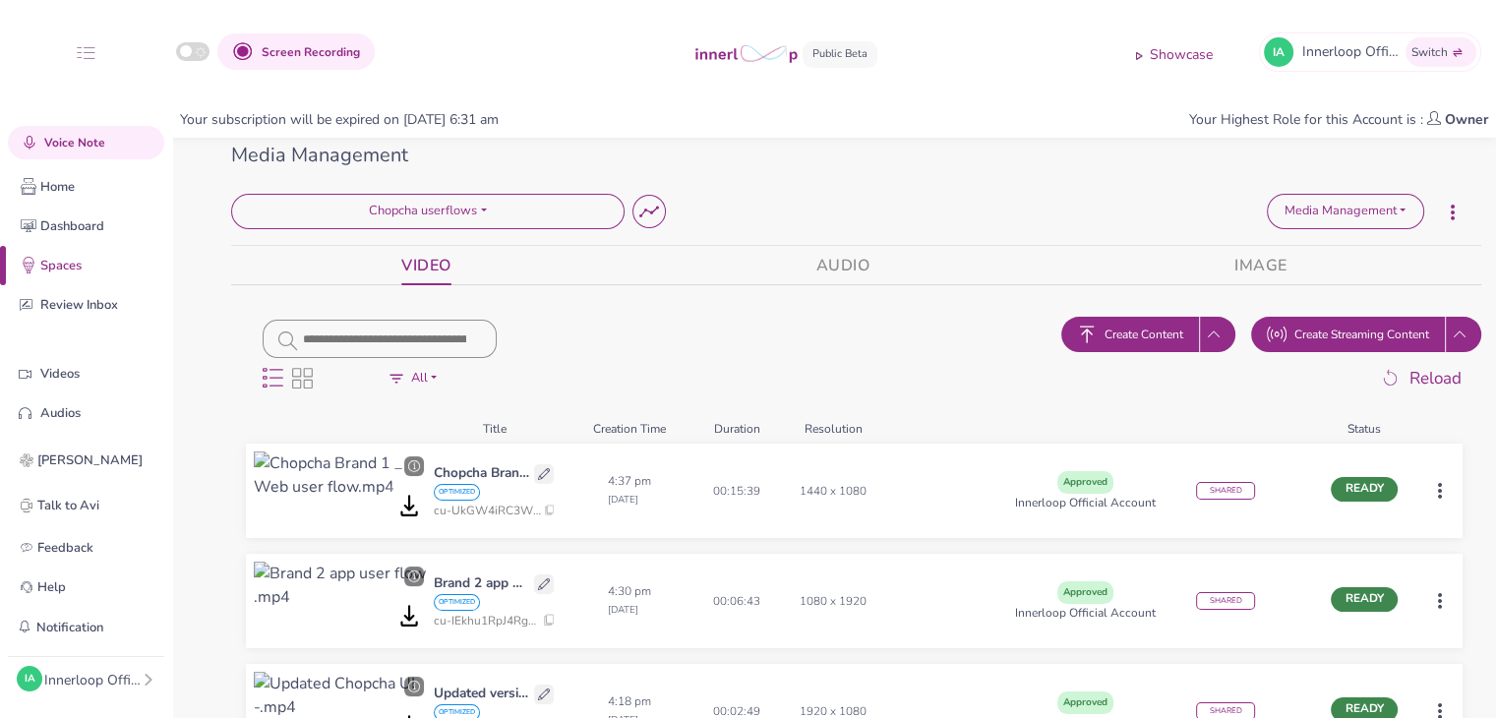
scroll to position [6, 0]
click at [77, 688] on div "Innerloop Official Account" at bounding box center [92, 680] width 97 height 21
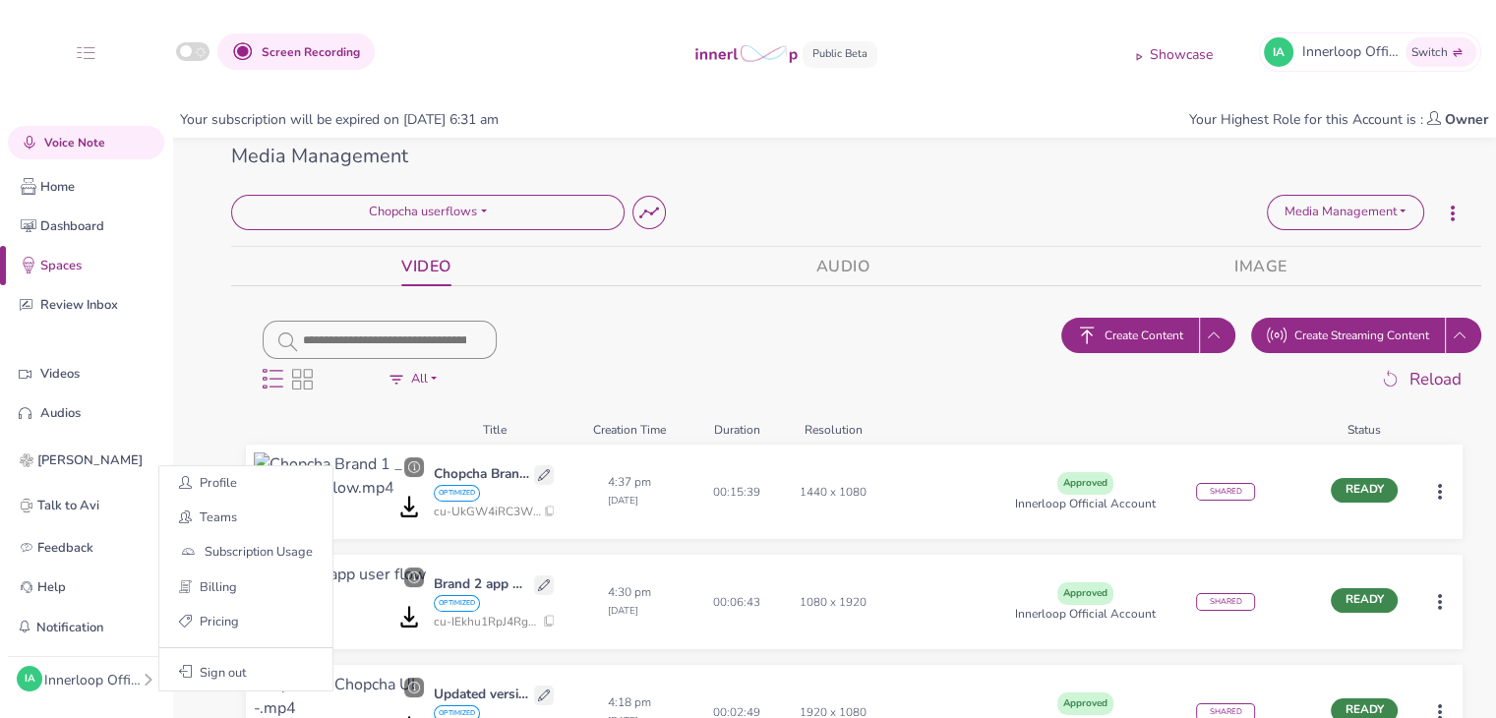
click at [94, 678] on div "Innerloop Official Account" at bounding box center [92, 680] width 97 height 21
click at [106, 670] on div "Innerloop Official Account" at bounding box center [92, 680] width 97 height 21
click at [248, 522] on button "Teams" at bounding box center [245, 518] width 173 height 34
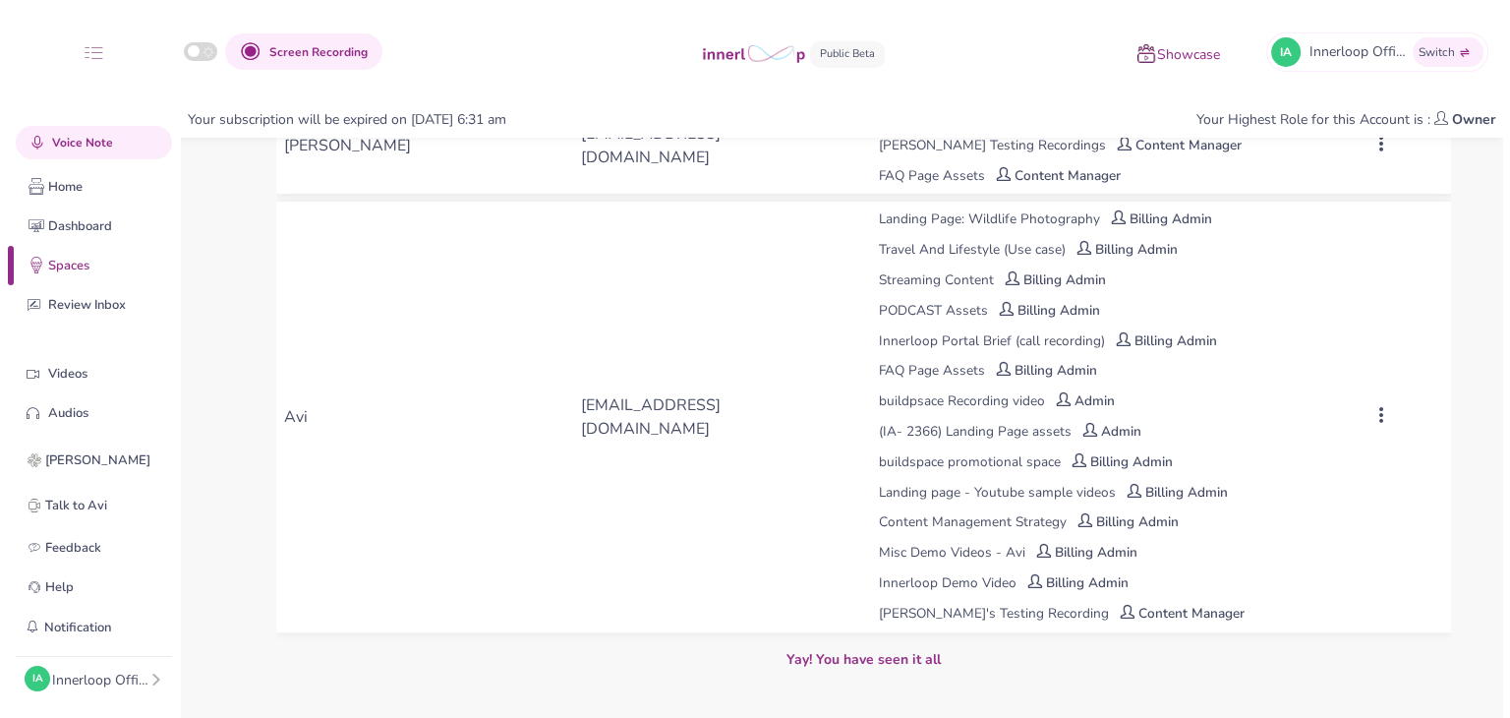
scroll to position [487, 0]
click at [1383, 406] on div at bounding box center [1400, 418] width 99 height 24
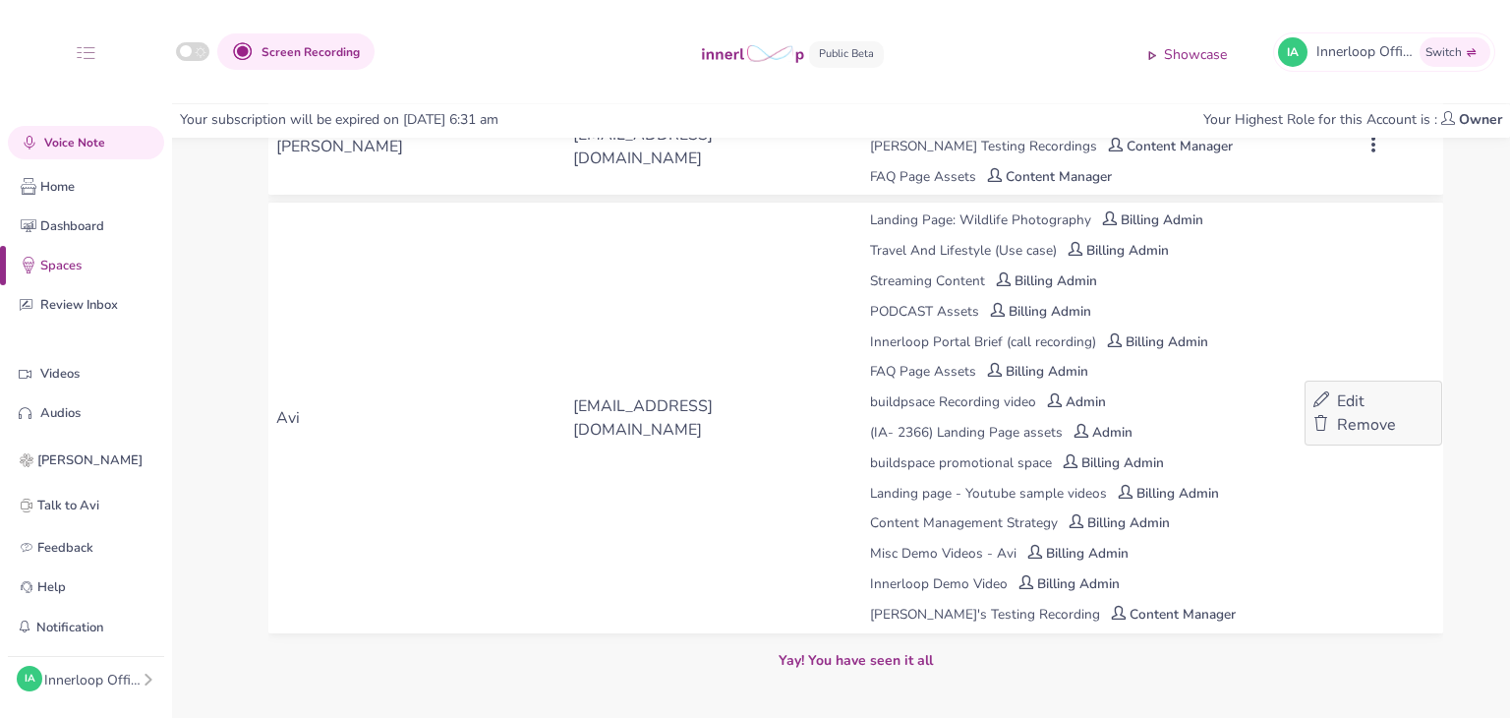
click at [1362, 399] on span "Edit" at bounding box center [1351, 401] width 28 height 22
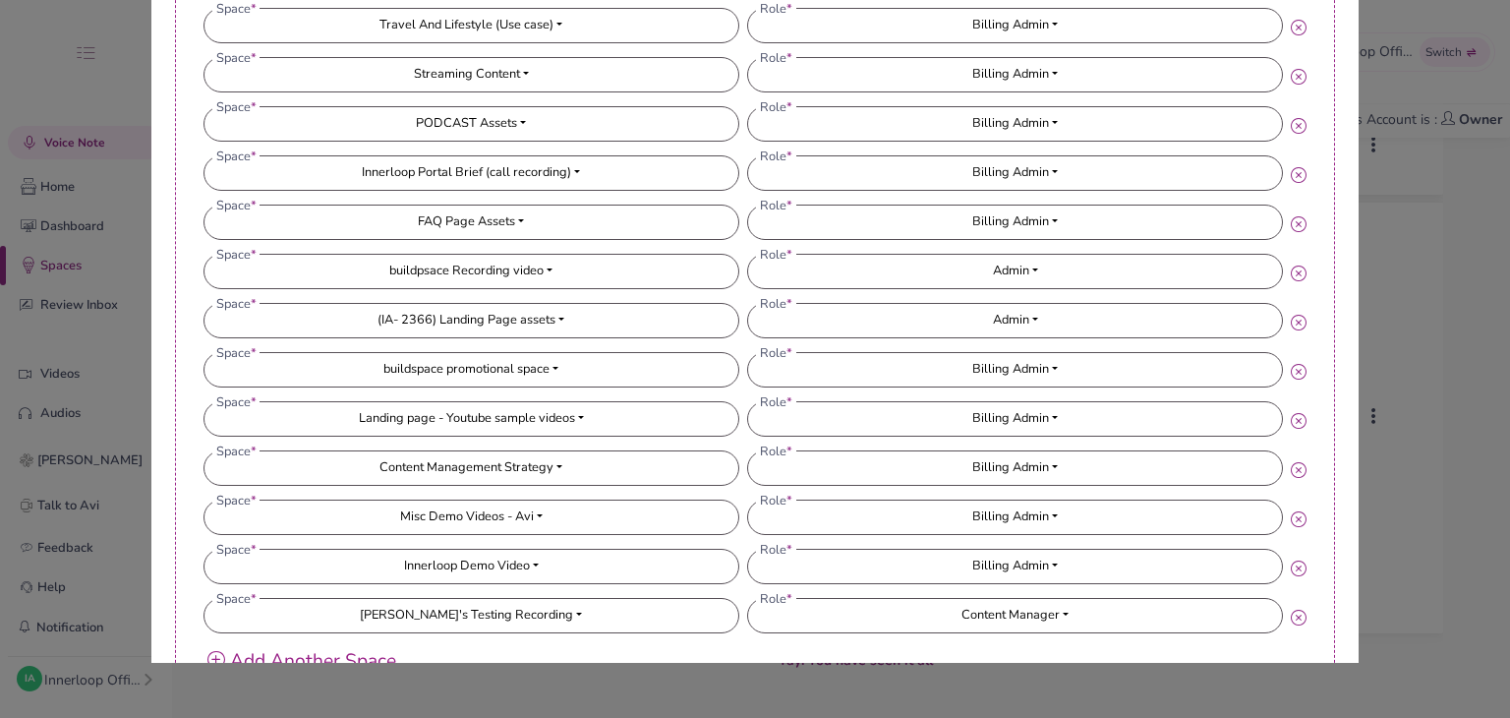
click at [370, 652] on div "Add Another Space" at bounding box center [756, 661] width 1104 height 29
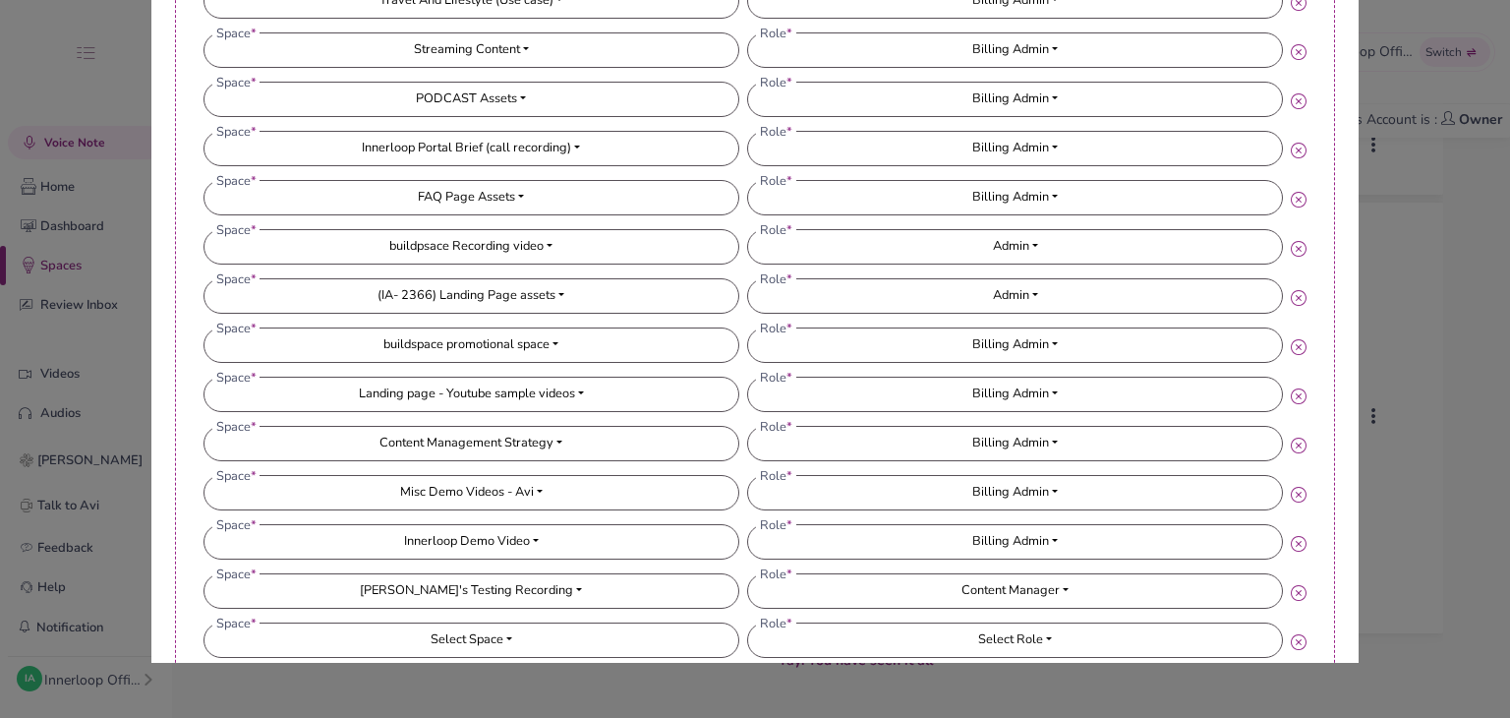
click at [396, 642] on button "Select Space" at bounding box center [472, 639] width 534 height 33
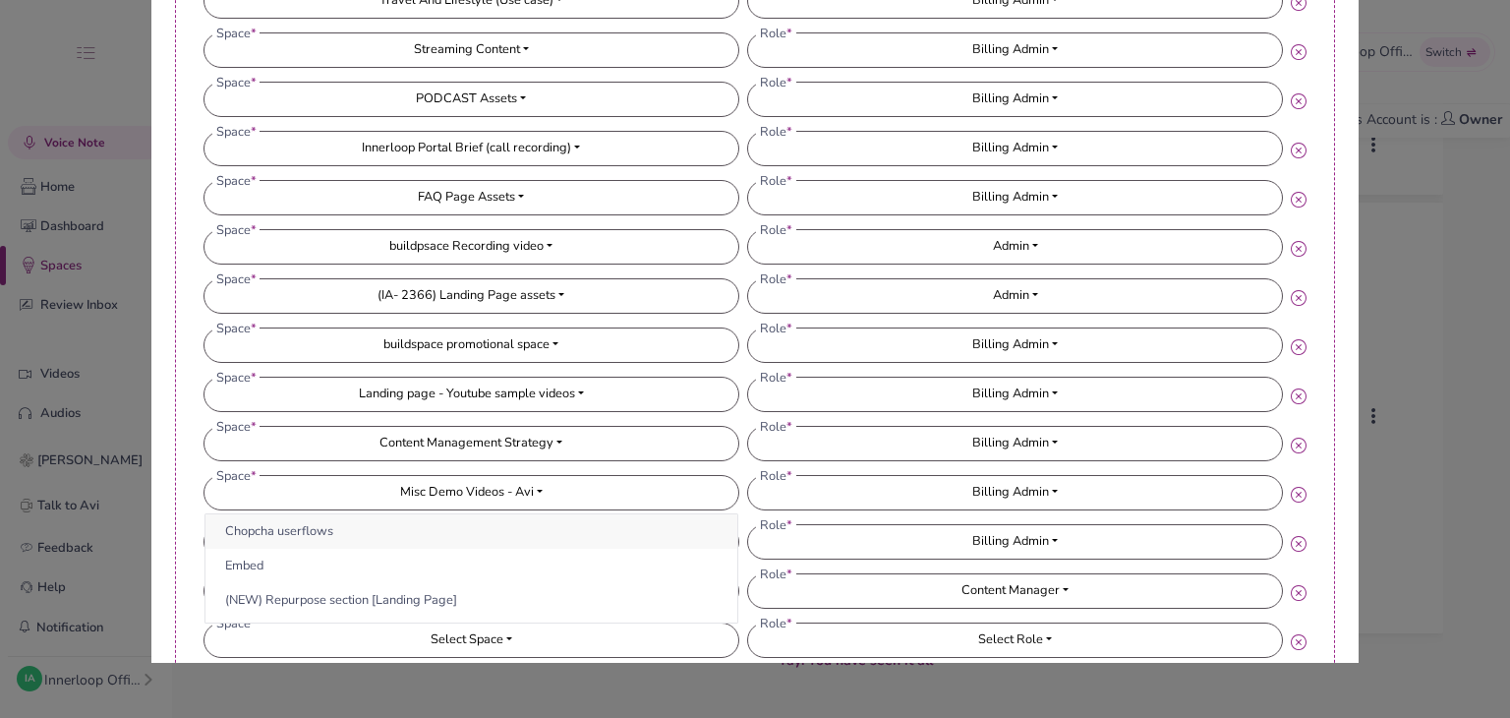
click at [392, 539] on button "Chopcha userflows" at bounding box center [472, 531] width 532 height 34
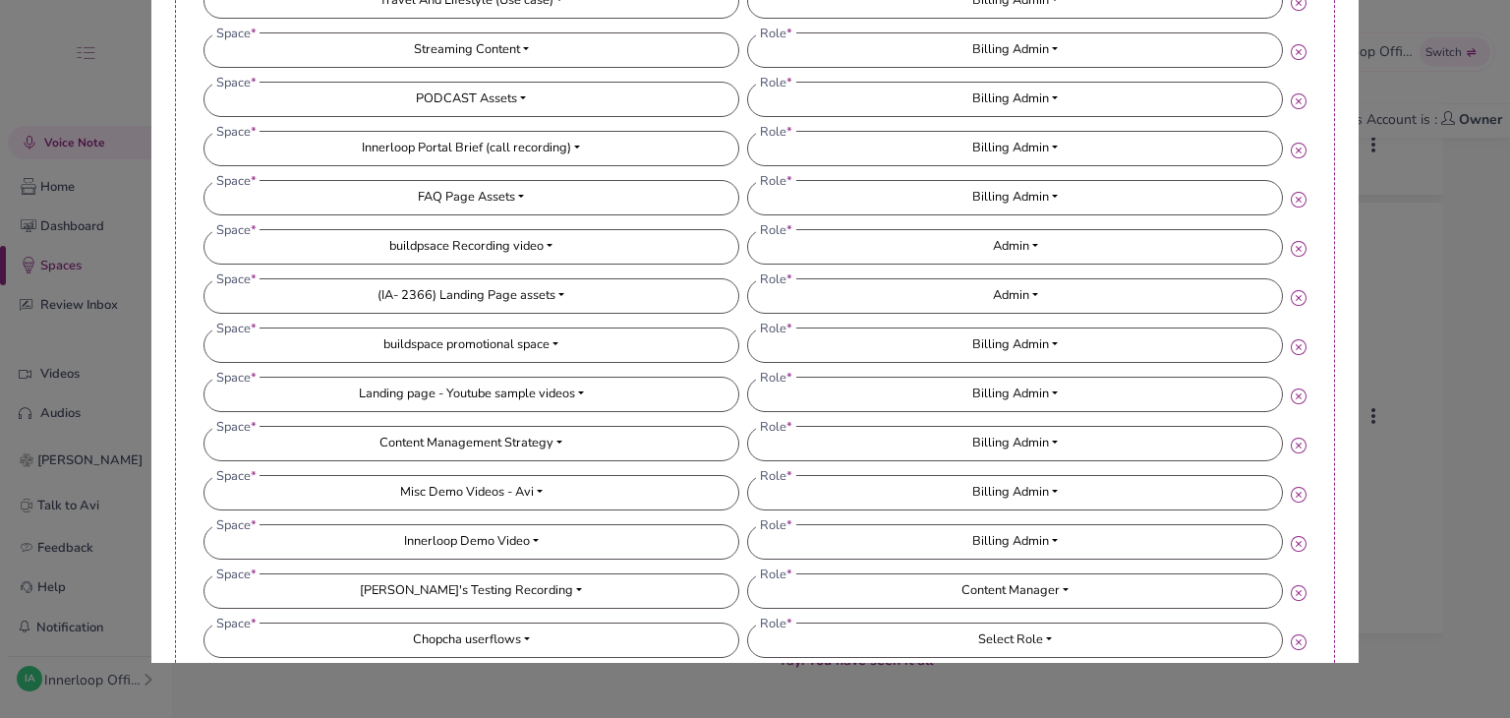
click at [909, 630] on button "Select Role" at bounding box center [1015, 639] width 534 height 33
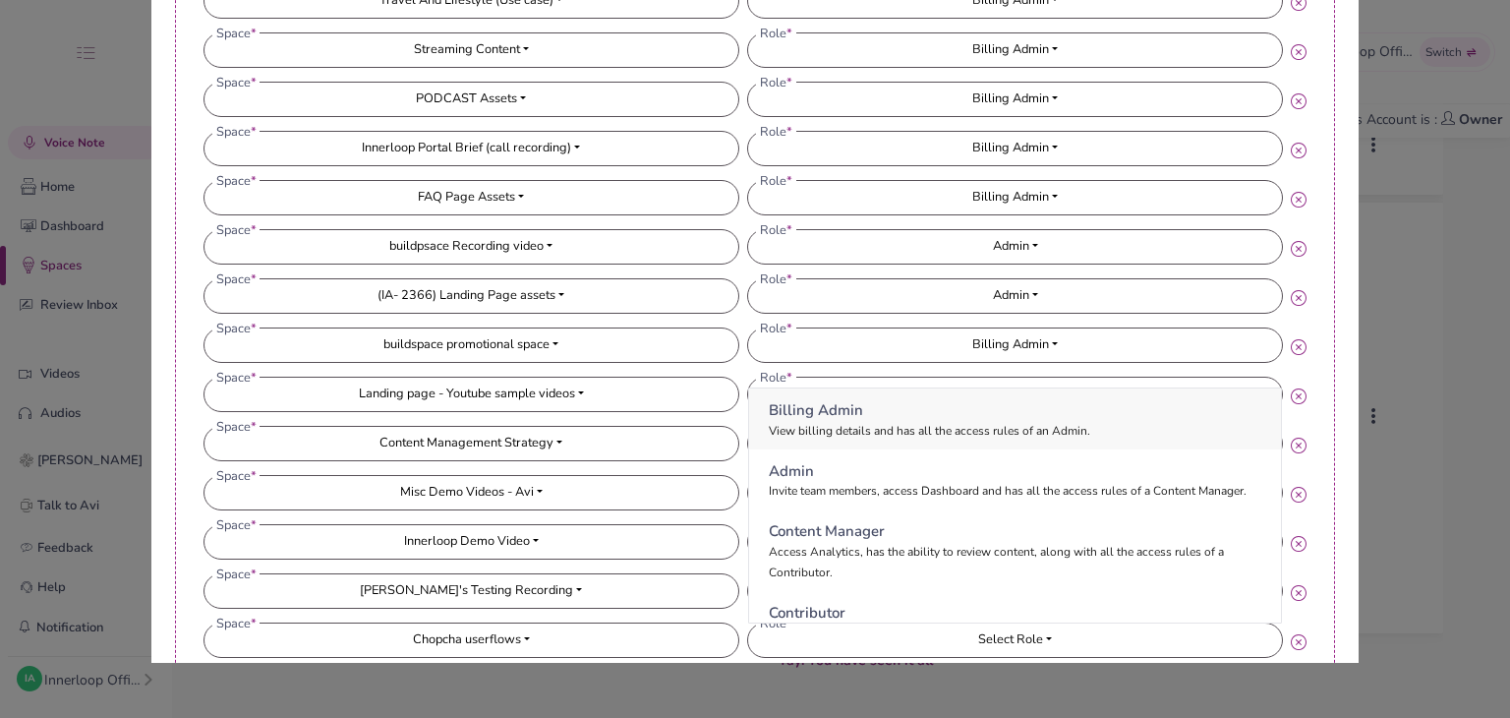
click at [850, 416] on p "Billing Admin" at bounding box center [1015, 410] width 493 height 21
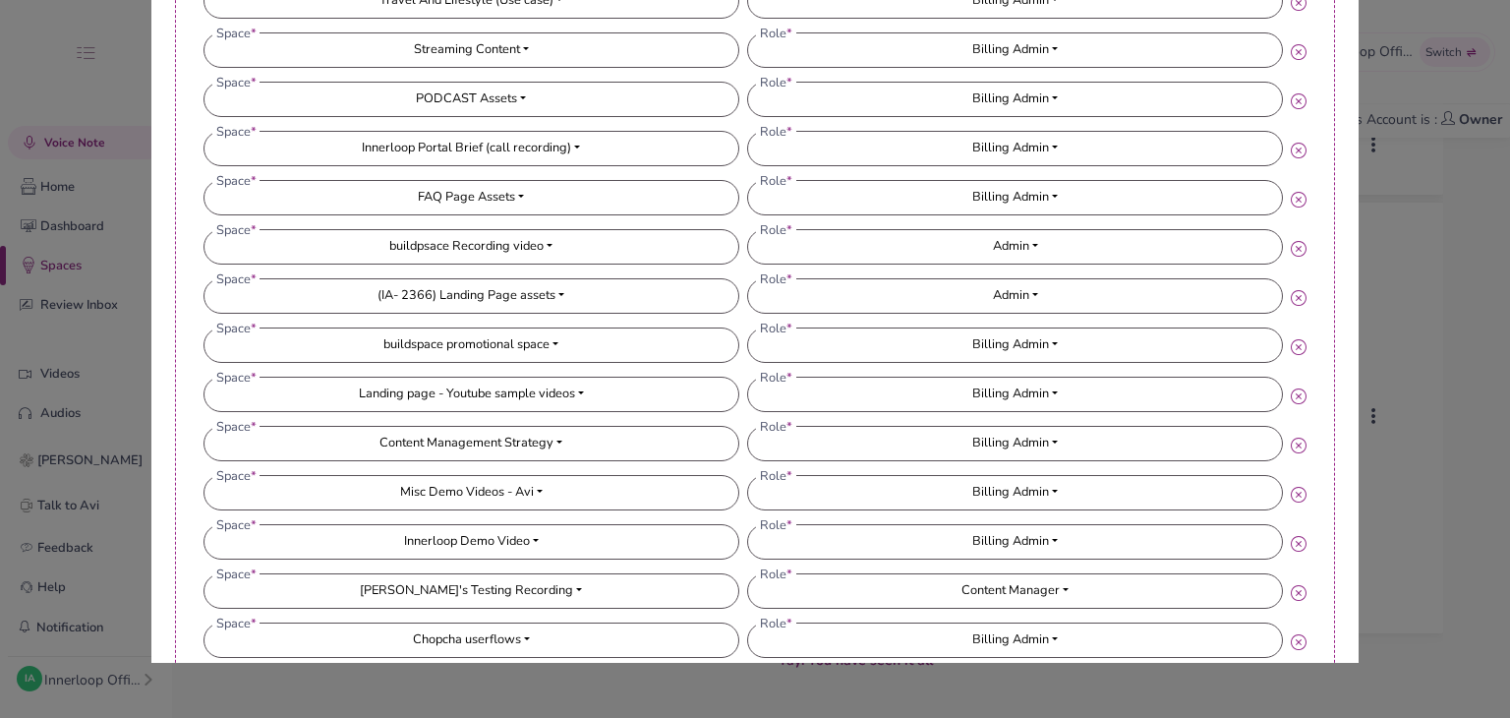
drag, startPoint x: 1348, startPoint y: 469, endPoint x: 1349, endPoint y: 562, distance: 93.4
click at [1352, 597] on div "Update Avi Space * Landing Page: Wildlife Photography Embed (NEW) Repurpose sec…" at bounding box center [755, 359] width 1510 height 718
drag, startPoint x: 1357, startPoint y: 512, endPoint x: 1347, endPoint y: 560, distance: 48.2
click at [1357, 614] on div "Update Avi Space * Landing Page: Wildlife Photography Embed (NEW) Repurpose sec…" at bounding box center [755, 359] width 1510 height 718
click at [1347, 560] on div "Update Avi Space * Landing Page: Wildlife Photography Embed (NEW) Repurpose sec…" at bounding box center [755, 359] width 1510 height 718
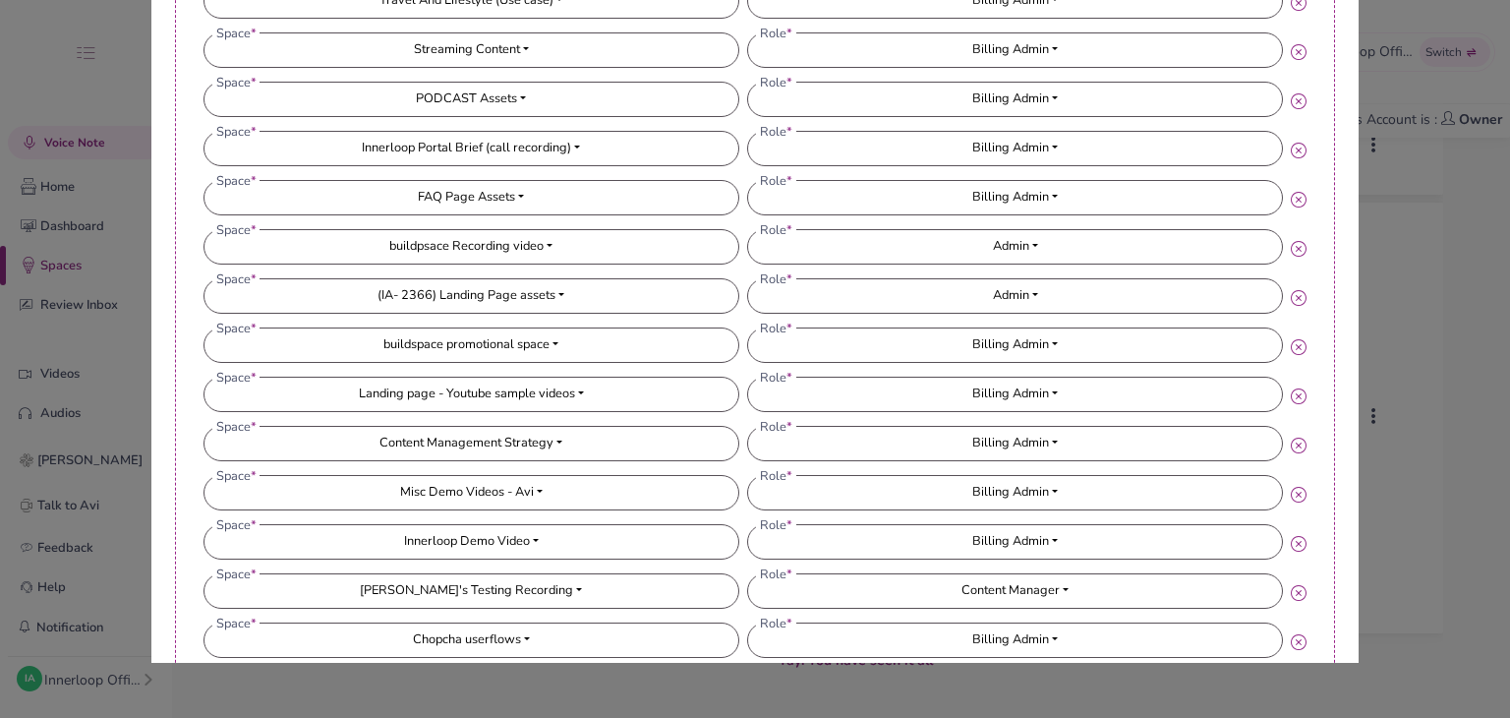
click at [1351, 567] on div "Update Avi Space * Landing Page: Wildlife Photography Embed (NEW) Repurpose sec…" at bounding box center [755, 359] width 1510 height 718
click at [1352, 567] on div "Update Avi Space * Landing Page: Wildlife Photography Embed (NEW) Repurpose sec…" at bounding box center [755, 359] width 1510 height 718
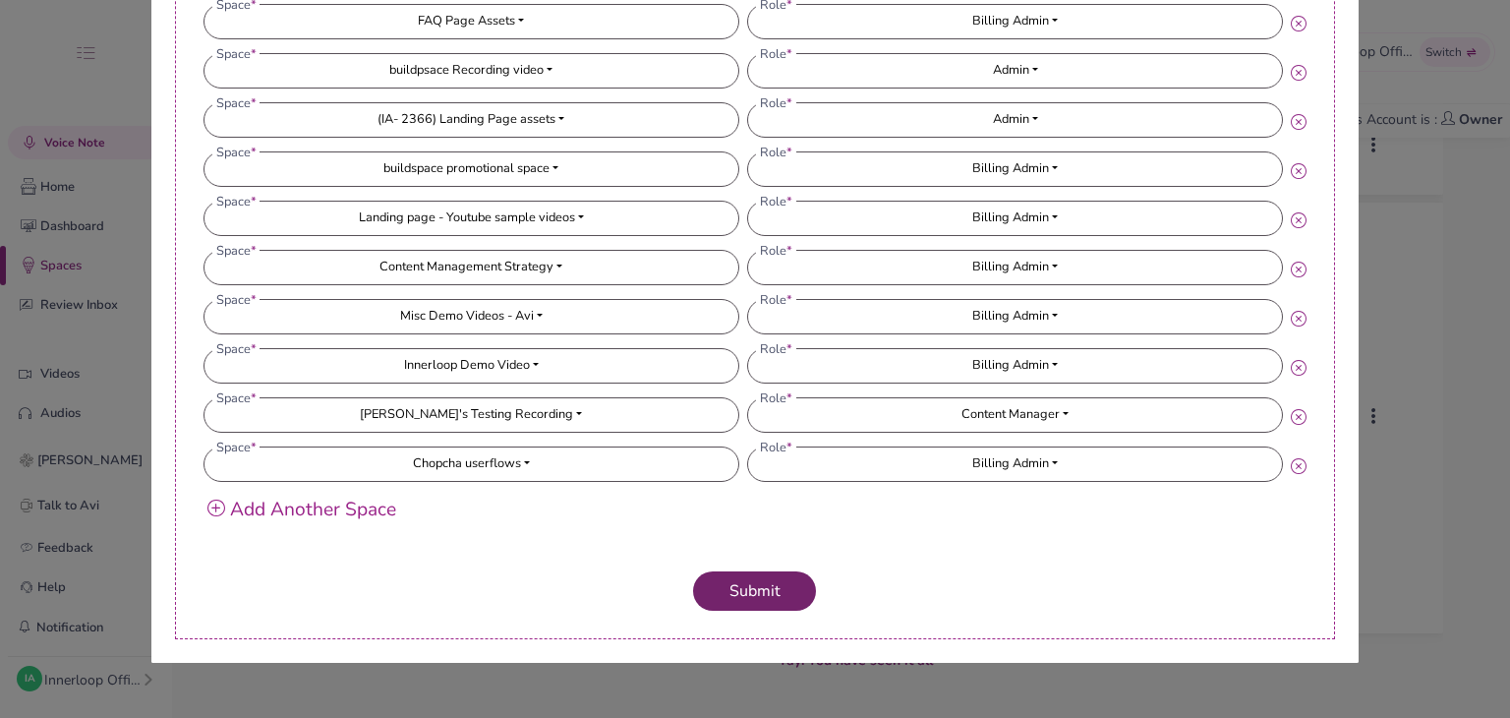
click at [747, 597] on span "Submit" at bounding box center [755, 591] width 67 height 22
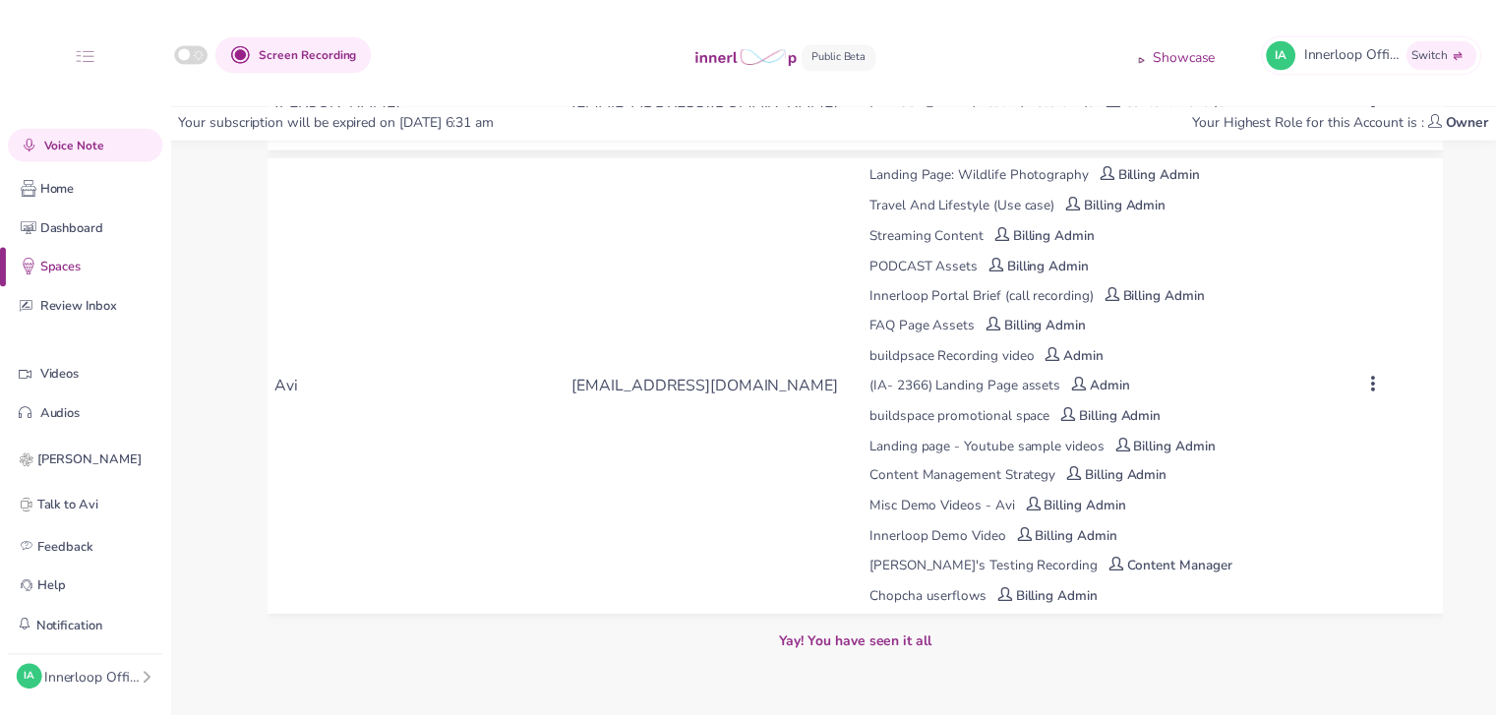
scroll to position [263, 0]
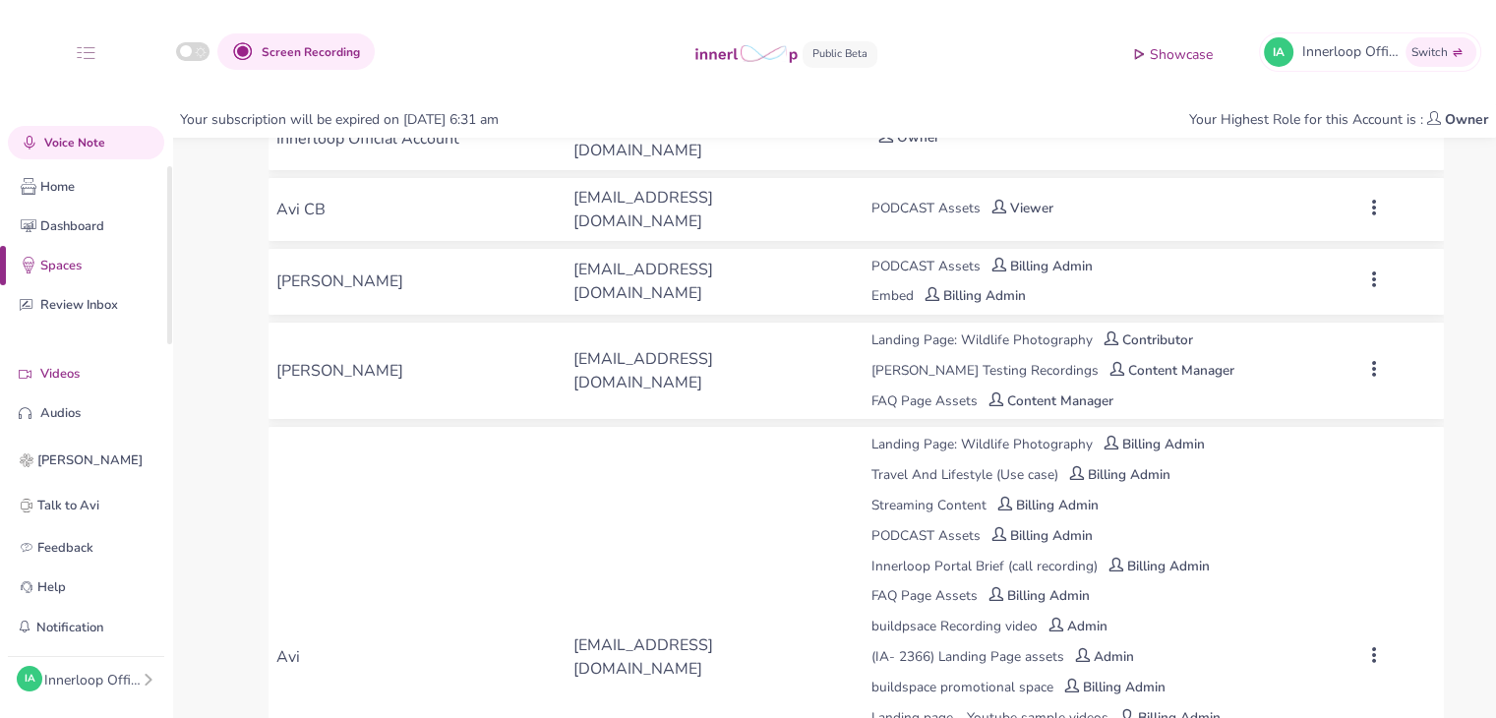
click at [80, 367] on p "Videos" at bounding box center [101, 374] width 122 height 21
